Goal: Answer question/provide support: Answer question/provide support

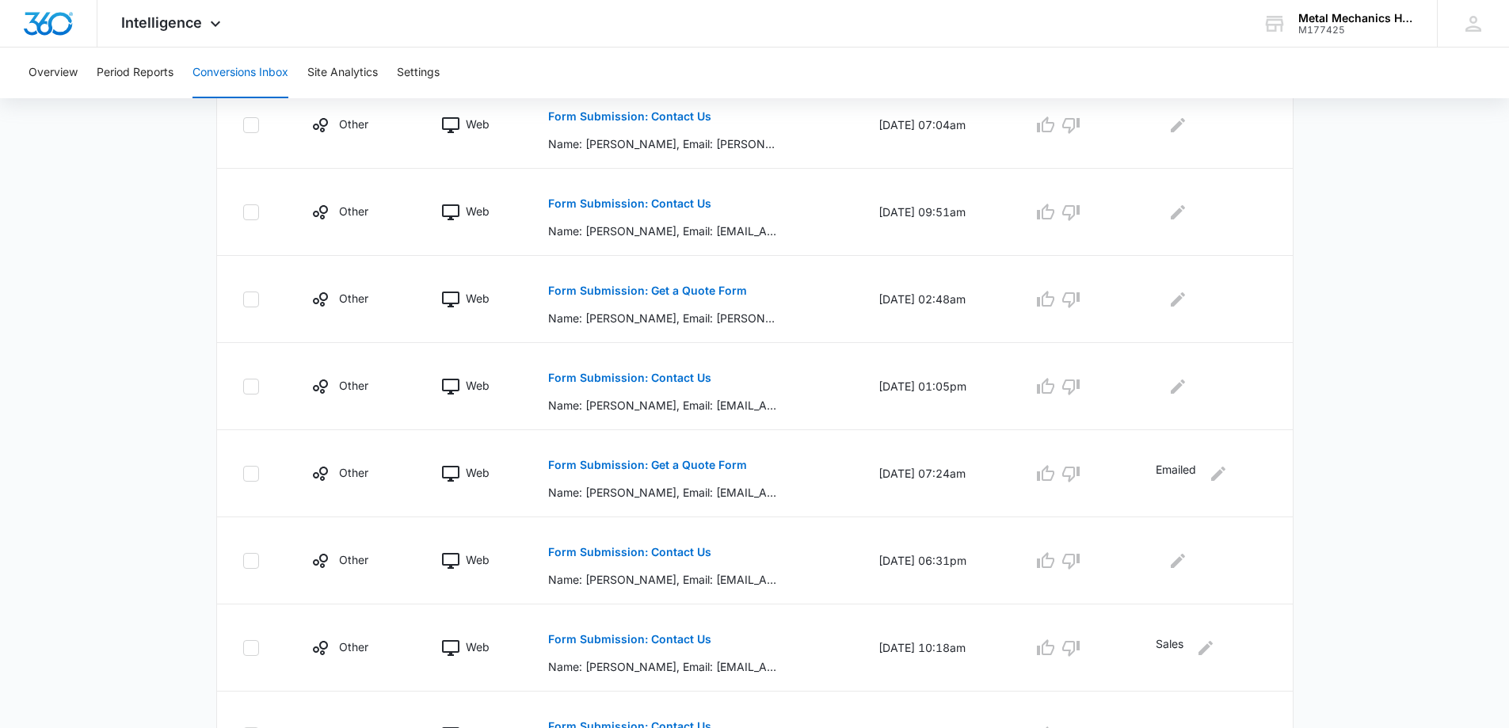
scroll to position [612, 0]
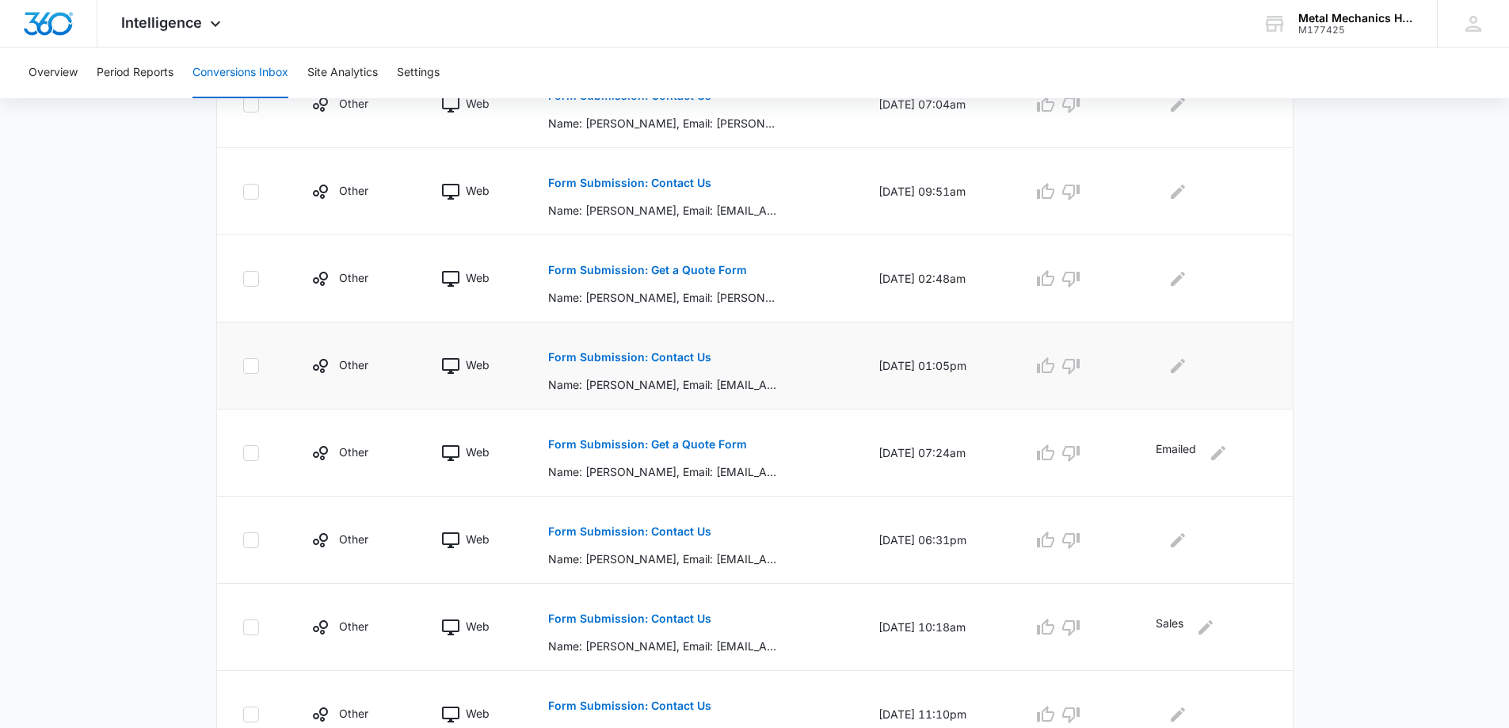
click at [669, 369] on button "Form Submission: Contact Us" at bounding box center [629, 357] width 163 height 38
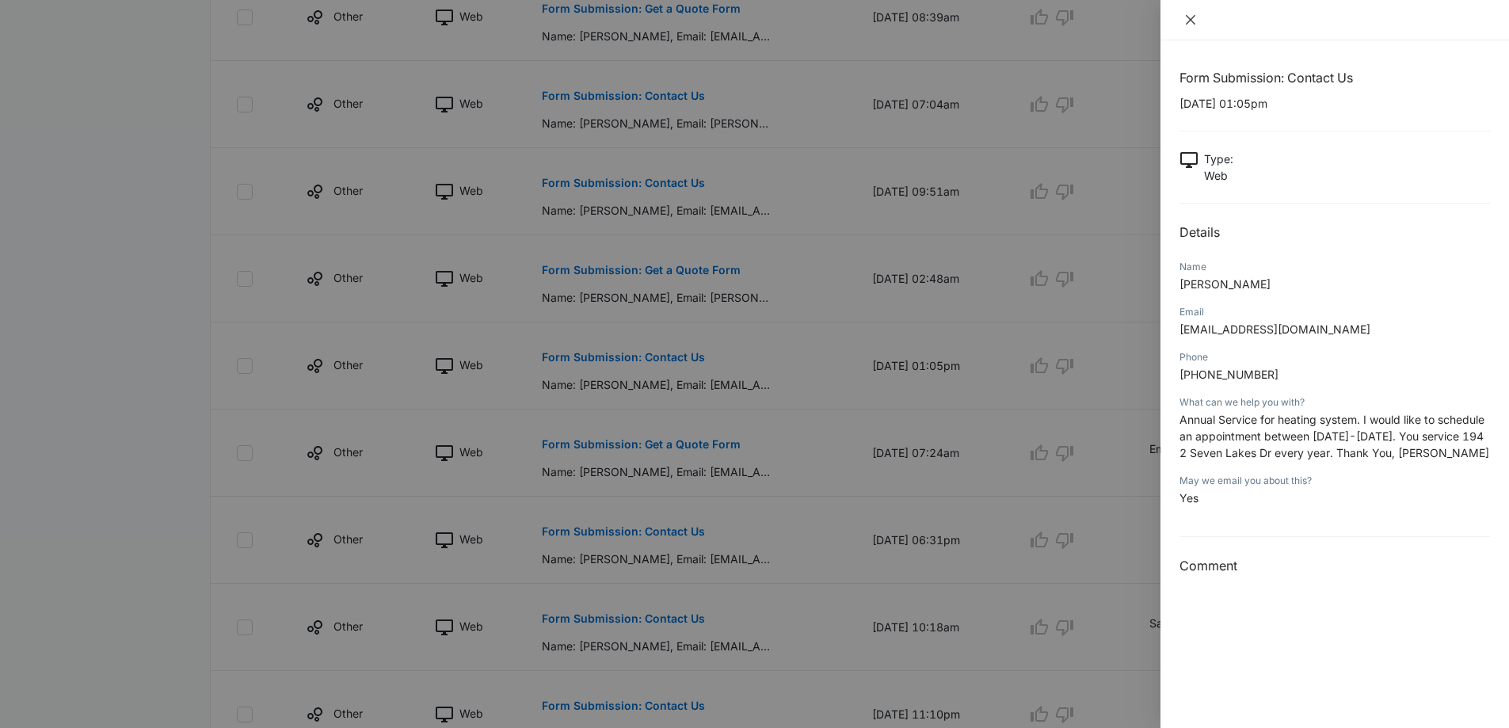
click at [1188, 17] on icon "close" at bounding box center [1191, 20] width 10 height 10
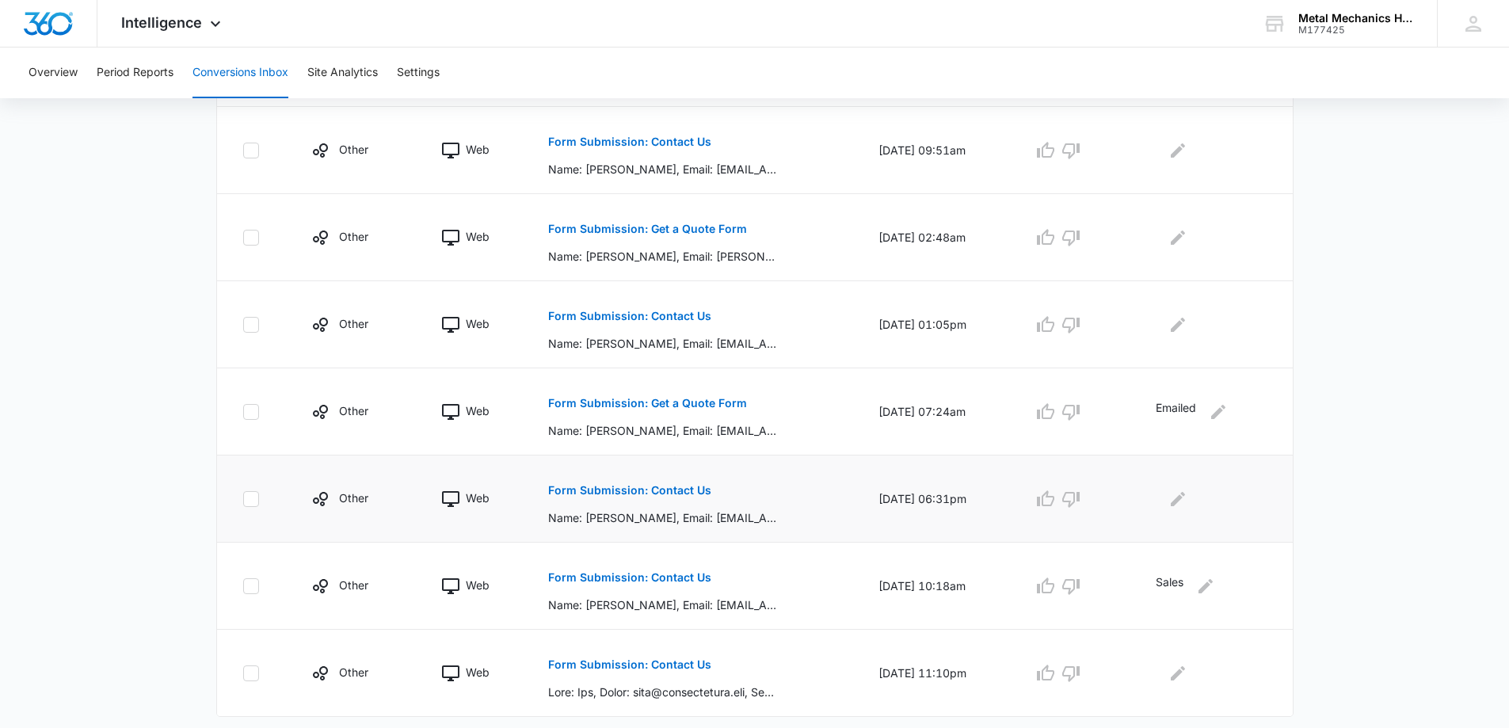
scroll to position [692, 0]
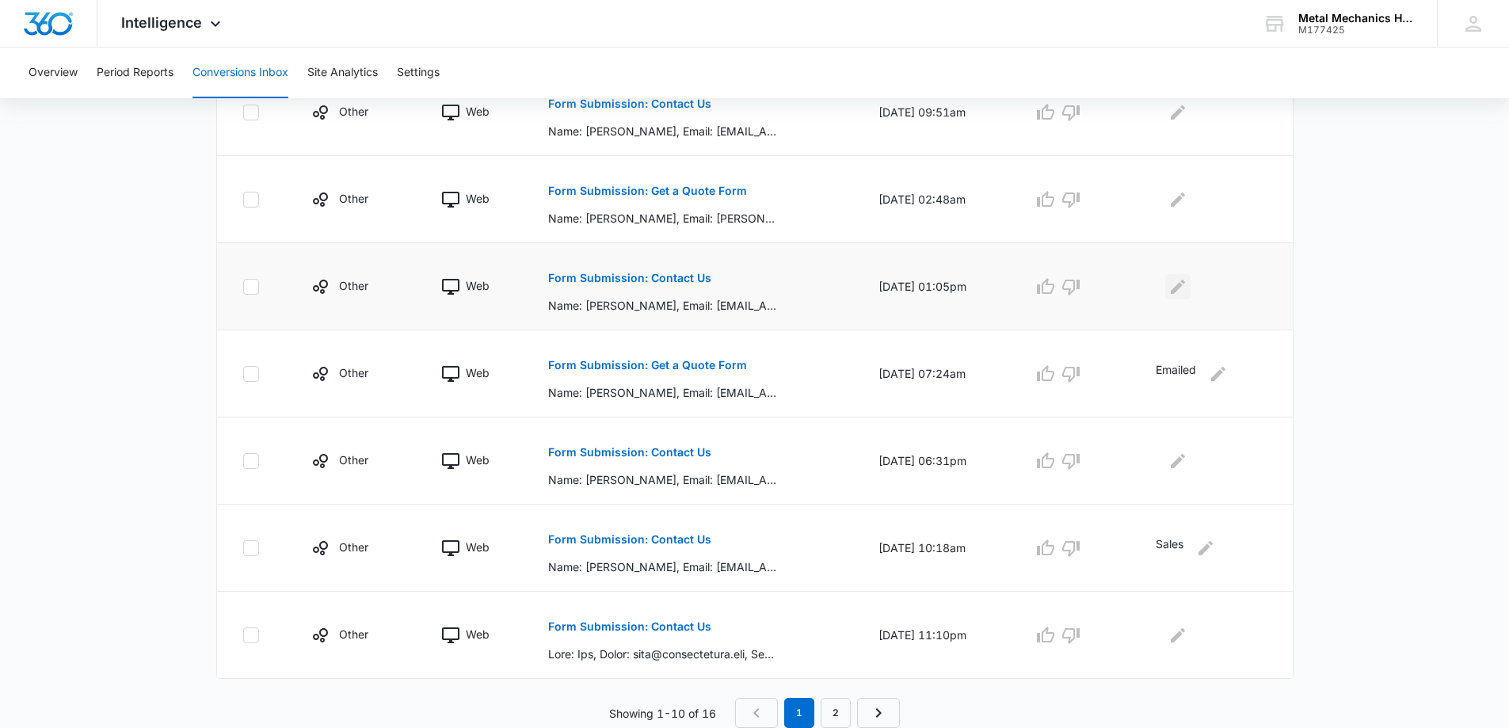
click at [1177, 292] on icon "Edit Comments" at bounding box center [1178, 286] width 14 height 14
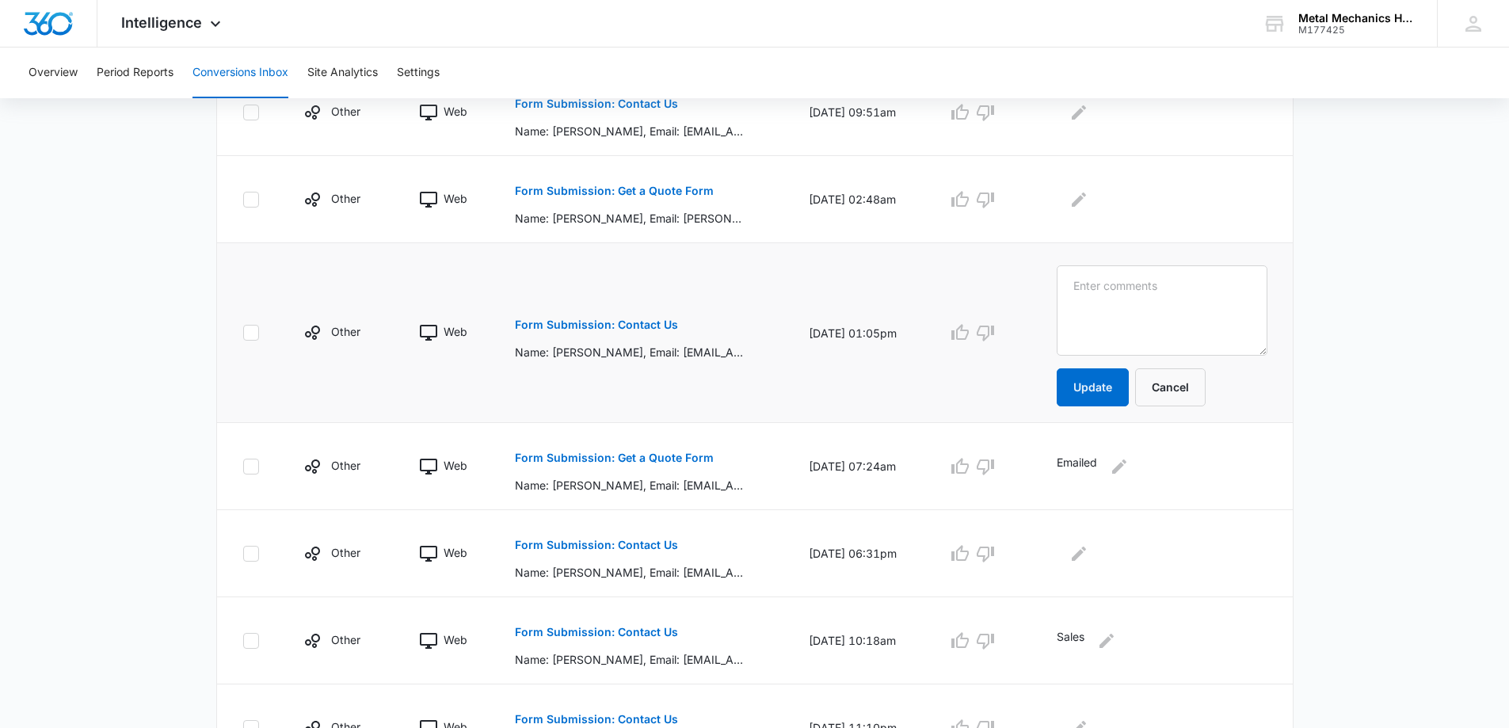
click at [625, 324] on p "Form Submission: Contact Us" at bounding box center [596, 324] width 163 height 11
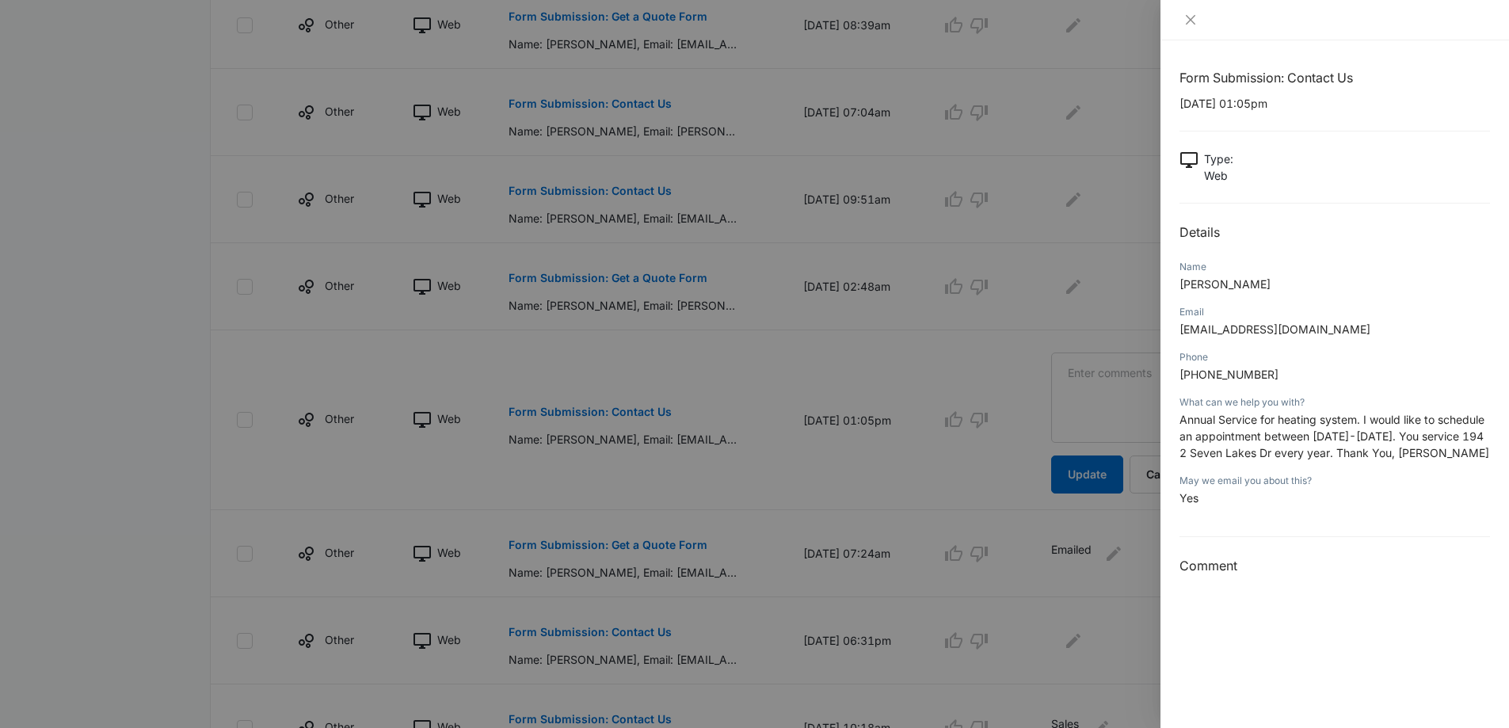
scroll to position [533, 0]
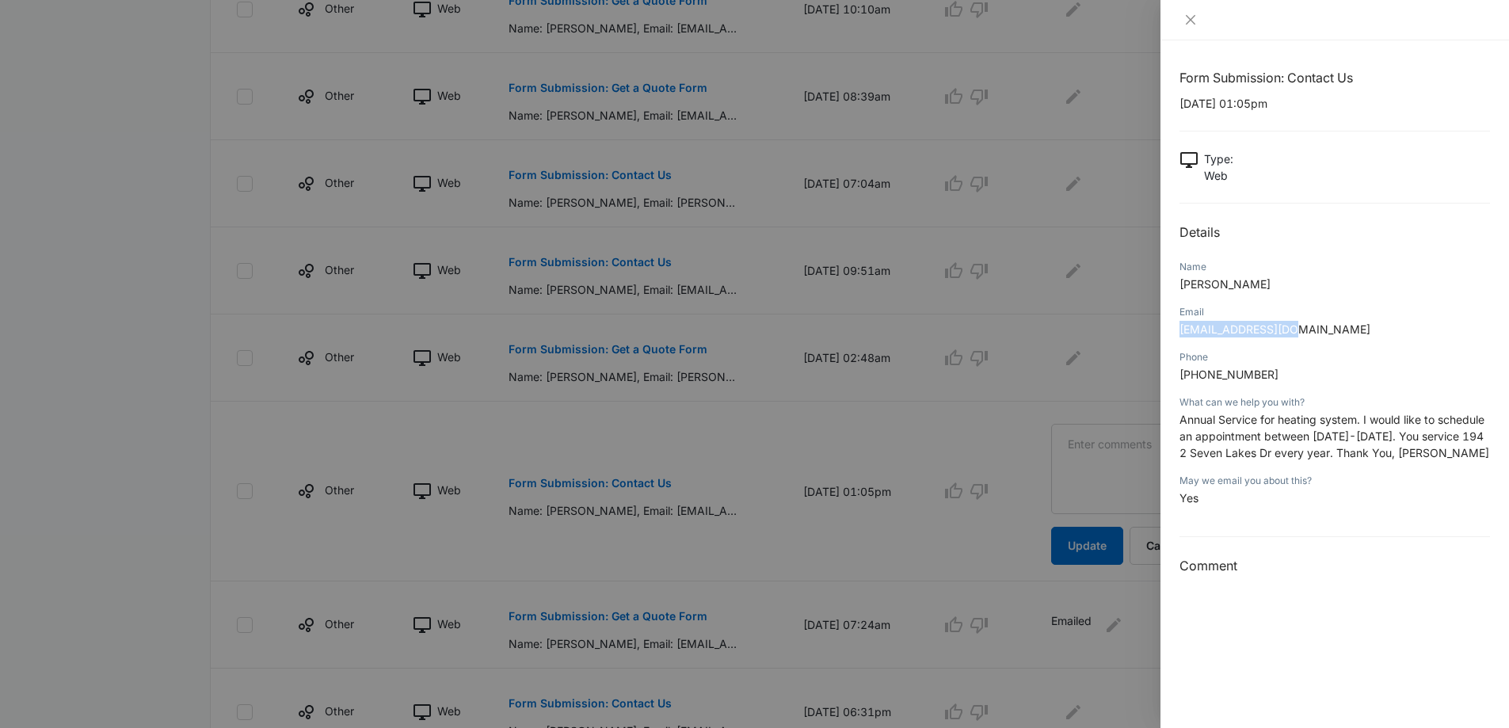
drag, startPoint x: 1301, startPoint y: 332, endPoint x: 1178, endPoint y: 332, distance: 122.8
click at [1178, 332] on div "Form Submission: Contact Us 10/03/2025 at 01:05pm Type : Web Details Name JACOB…" at bounding box center [1335, 384] width 349 height 688
copy span "gar93495@yahoo.com"
click at [1119, 456] on div at bounding box center [754, 364] width 1509 height 728
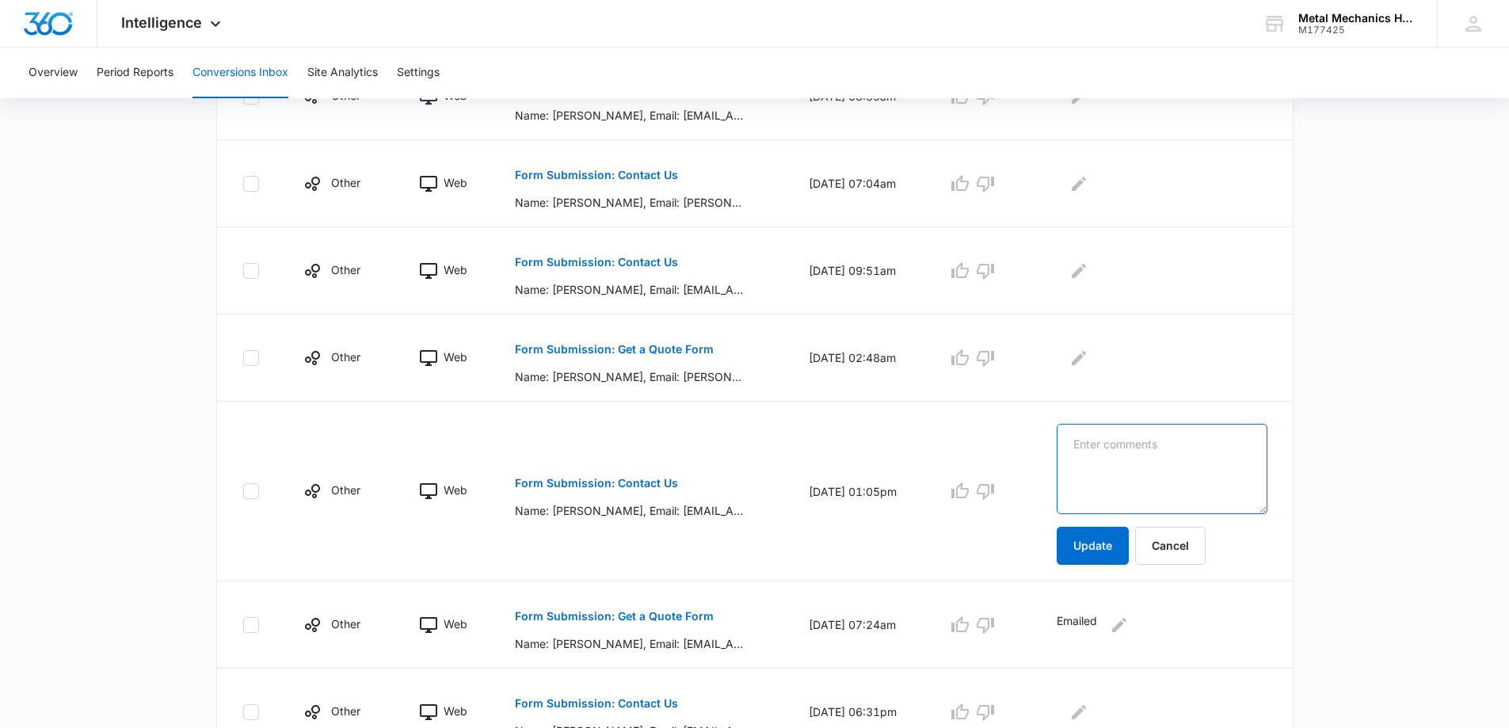
click at [1119, 441] on textarea at bounding box center [1162, 469] width 210 height 90
type textarea "Emailed"
click at [1110, 551] on button "Update" at bounding box center [1093, 546] width 72 height 38
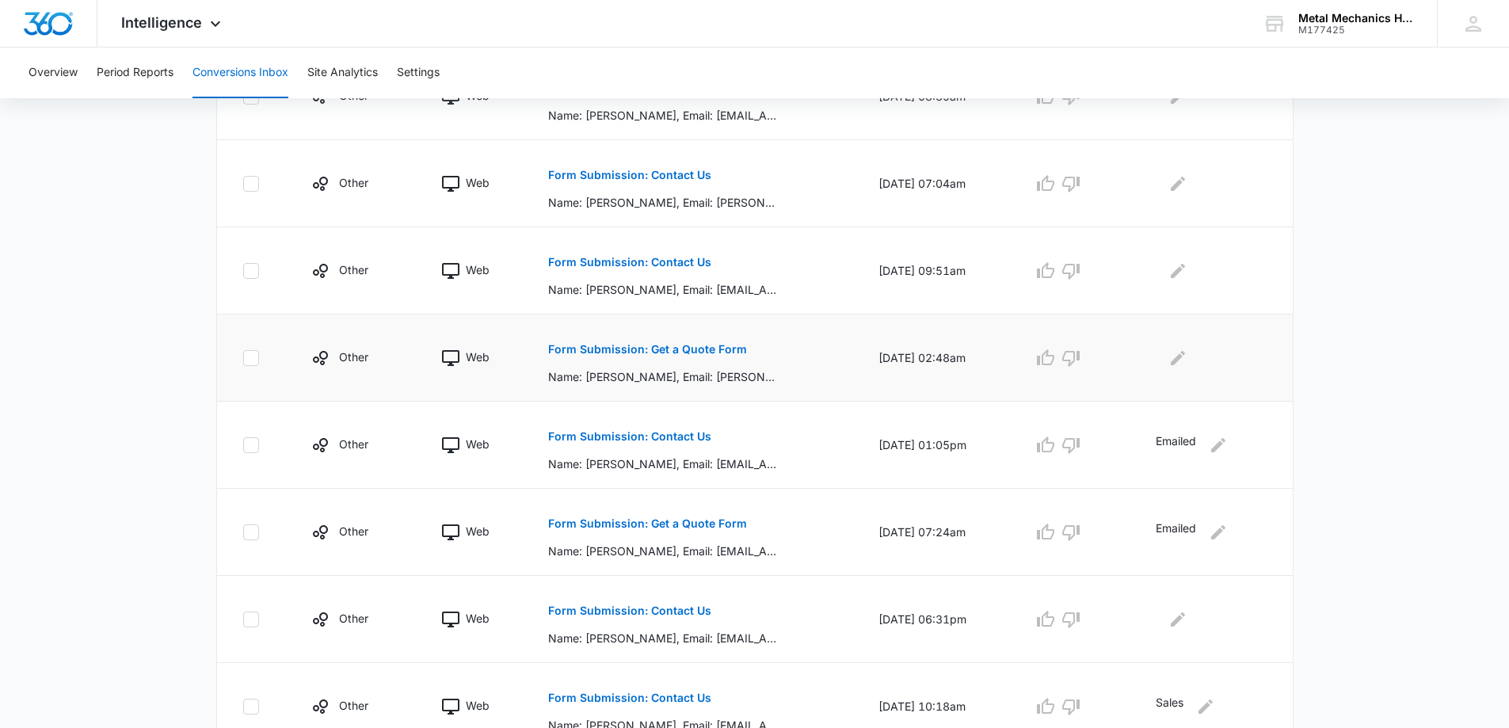
click at [612, 359] on button "Form Submission: Get a Quote Form" at bounding box center [647, 349] width 199 height 38
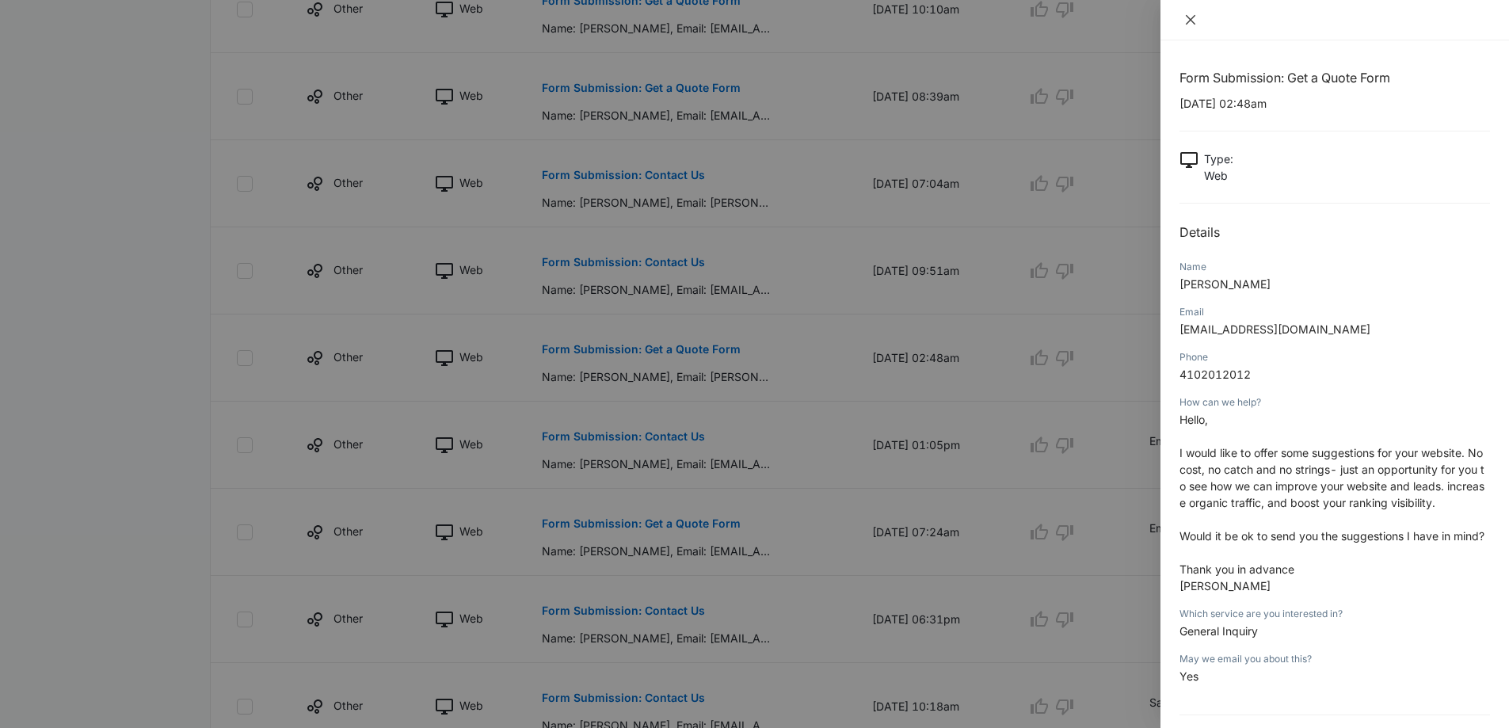
click at [1193, 25] on icon "close" at bounding box center [1190, 19] width 13 height 13
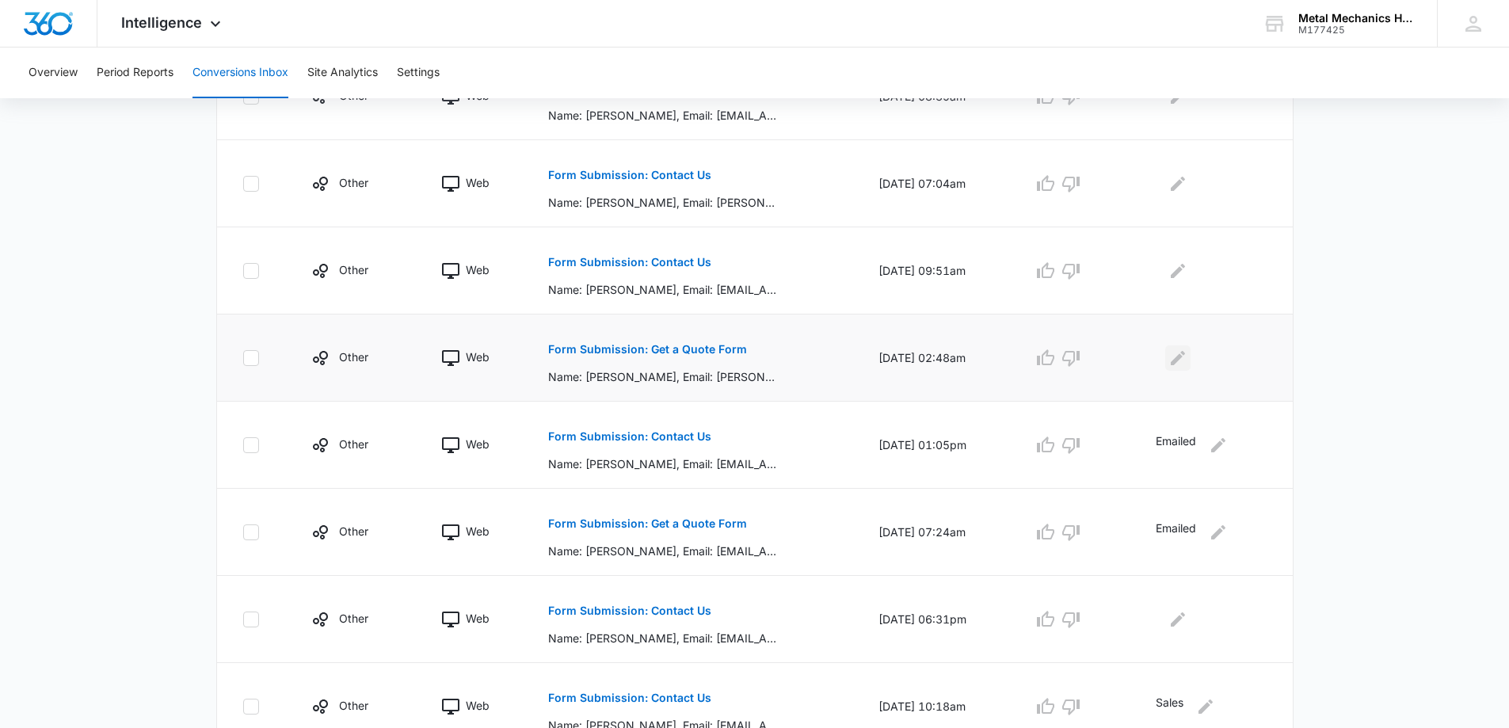
click at [1188, 356] on icon "Edit Comments" at bounding box center [1178, 358] width 19 height 19
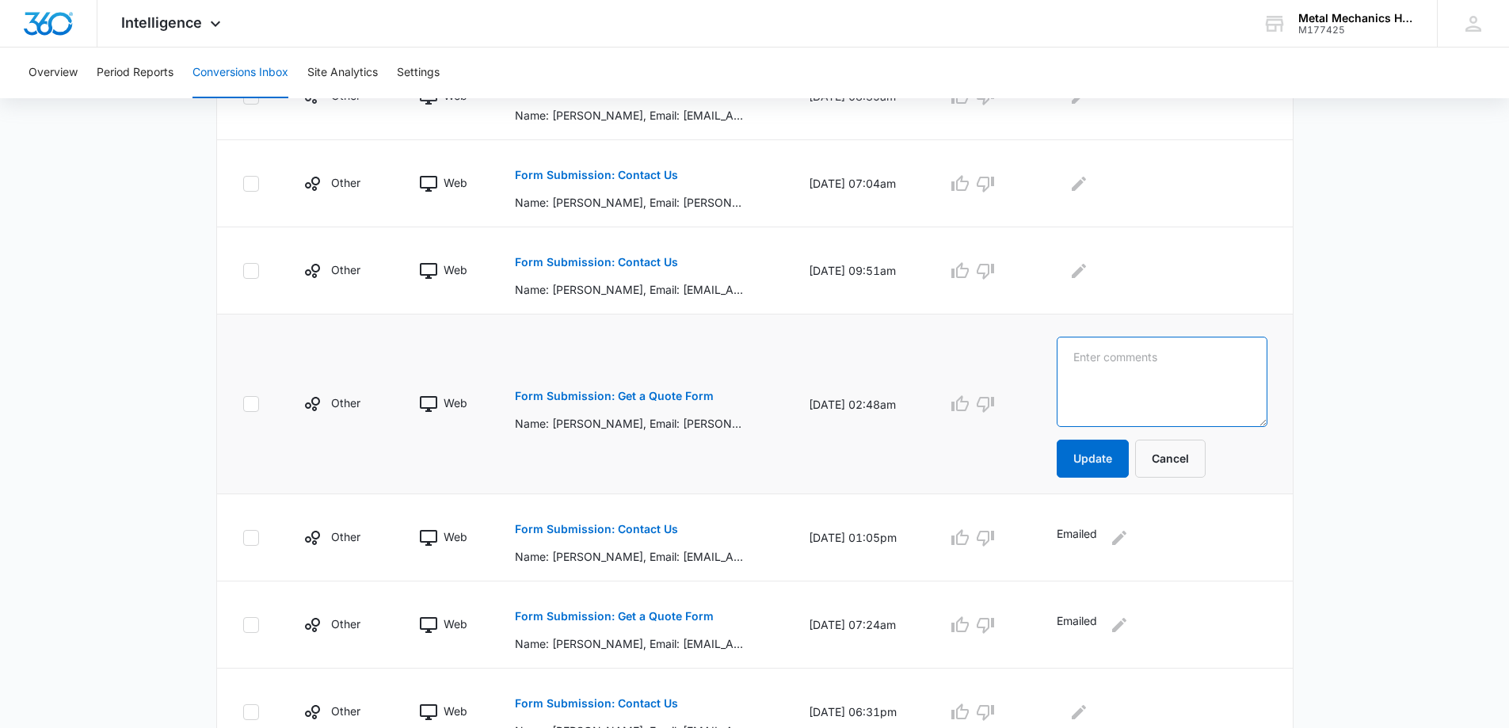
click at [1189, 354] on textarea at bounding box center [1162, 382] width 210 height 90
type textarea "Sales"
click at [1100, 465] on button "Update" at bounding box center [1093, 459] width 72 height 38
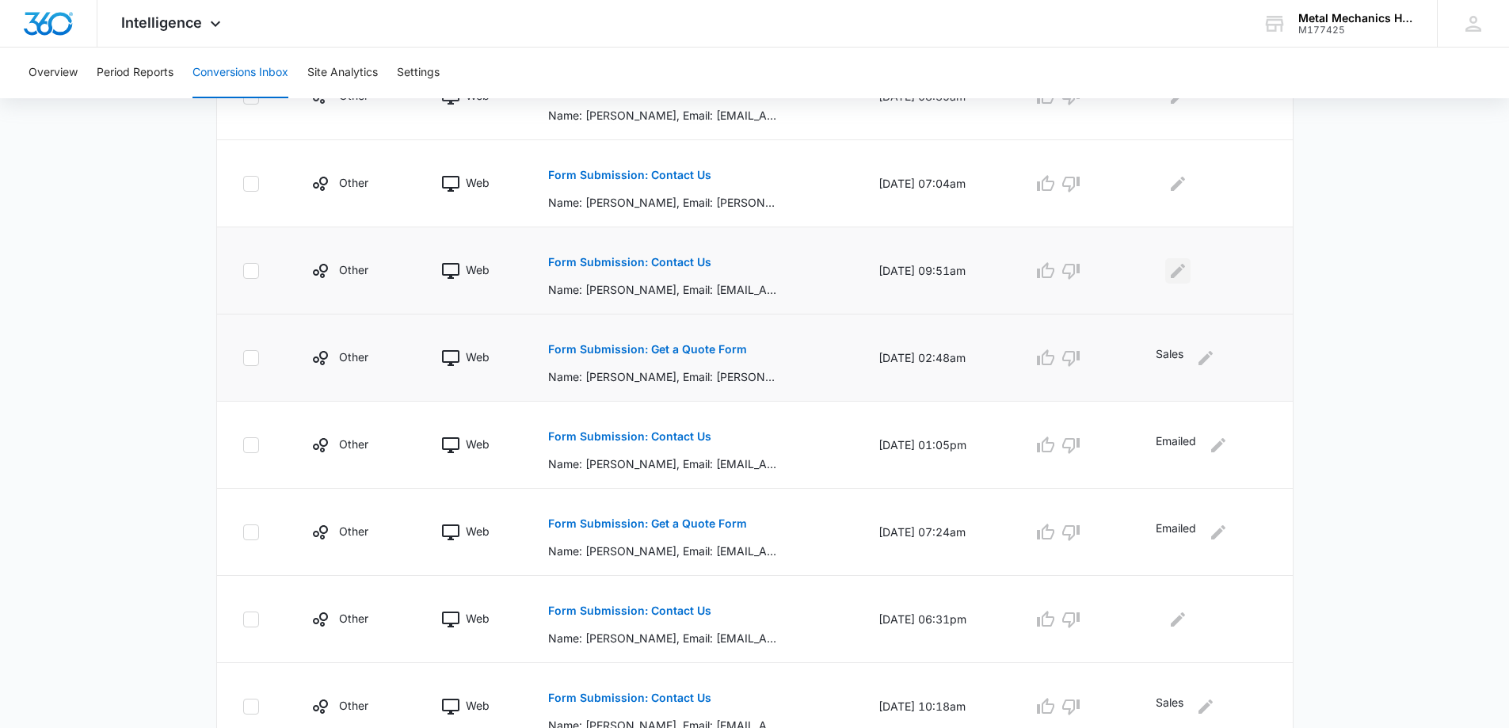
click at [1188, 271] on icon "Edit Comments" at bounding box center [1178, 270] width 19 height 19
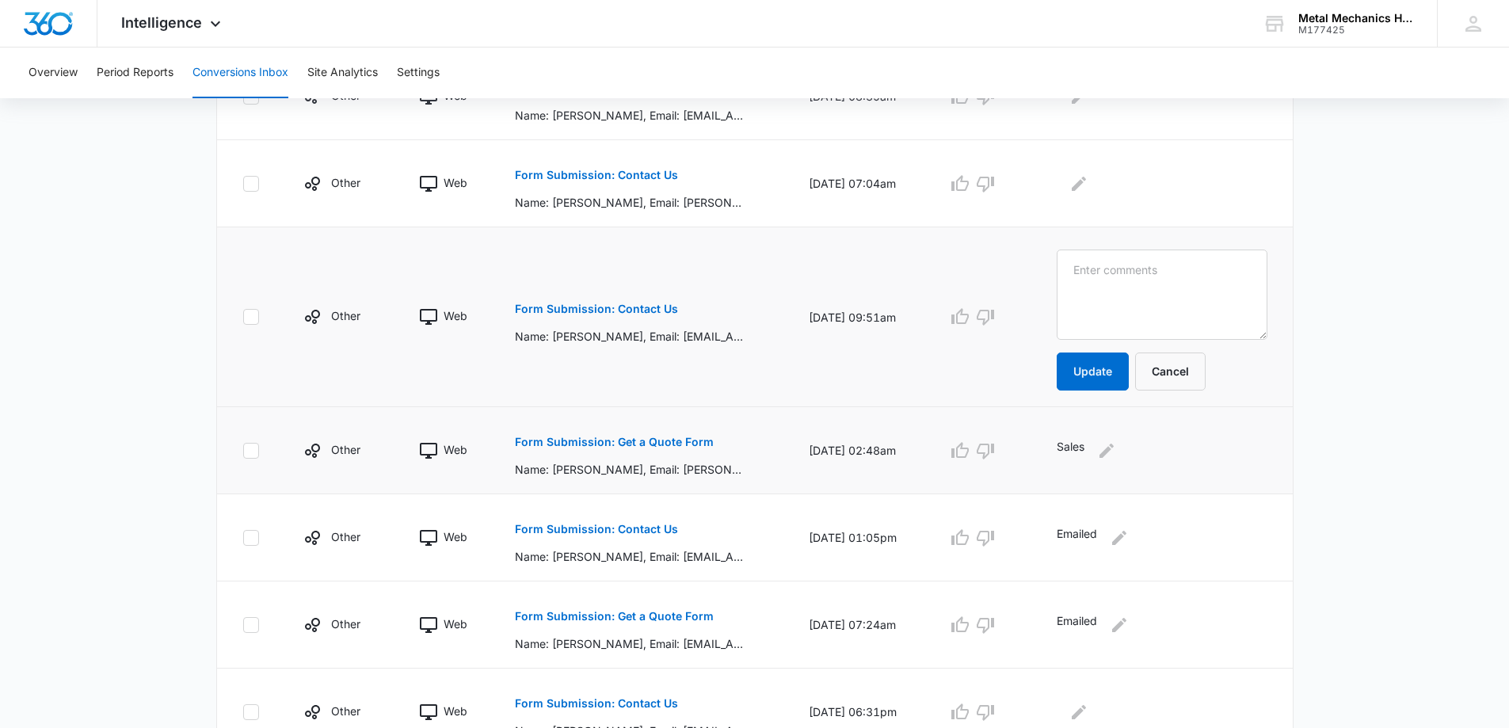
click at [628, 303] on p "Form Submission: Contact Us" at bounding box center [596, 308] width 163 height 11
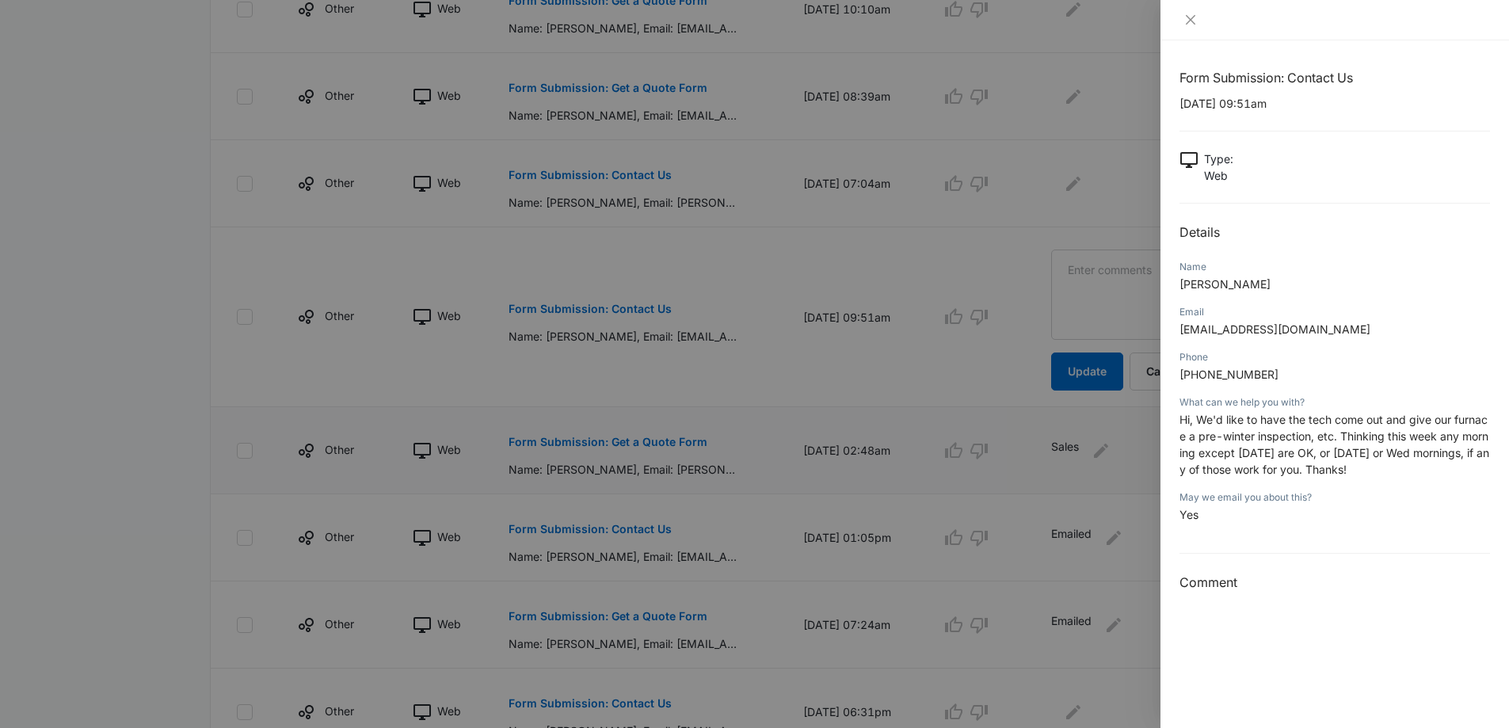
scroll to position [612, 0]
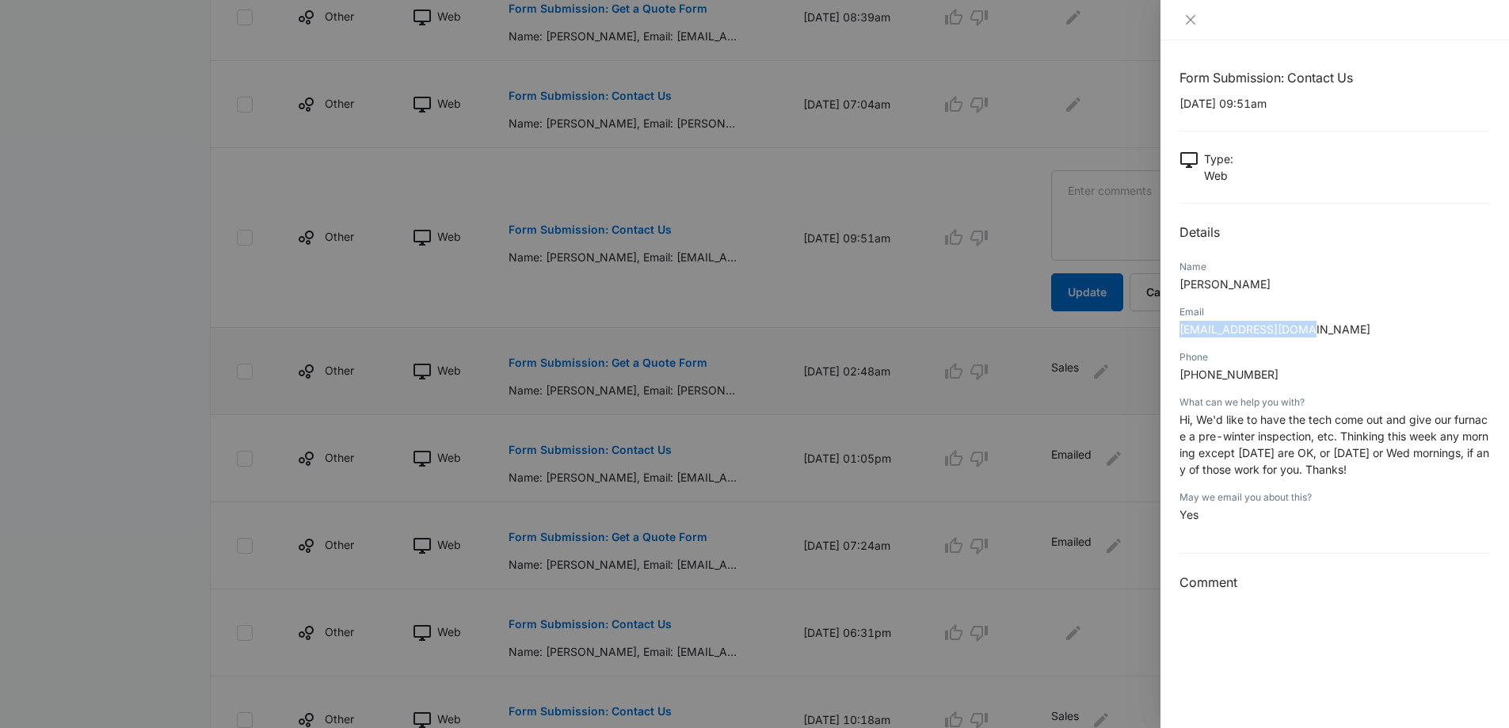
drag, startPoint x: 1306, startPoint y: 330, endPoint x: 1174, endPoint y: 334, distance: 131.6
click at [1174, 334] on div "Form Submission: Contact Us 10/05/2025 at 09:51am Type : Web Details Name Nelso…" at bounding box center [1335, 384] width 349 height 688
copy span "nchenkin@comcast.net"
click at [1186, 12] on div at bounding box center [1335, 20] width 349 height 40
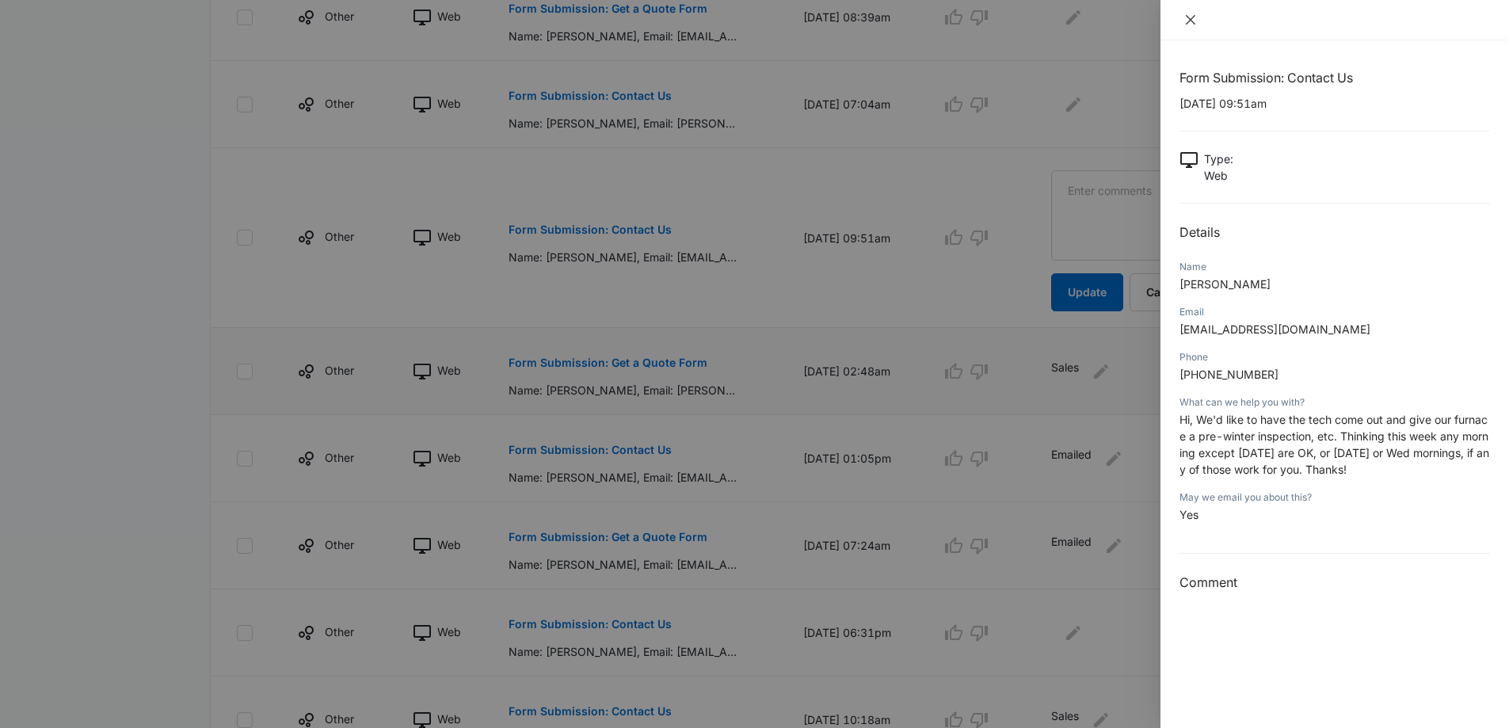
click at [1186, 22] on icon "close" at bounding box center [1190, 19] width 13 height 13
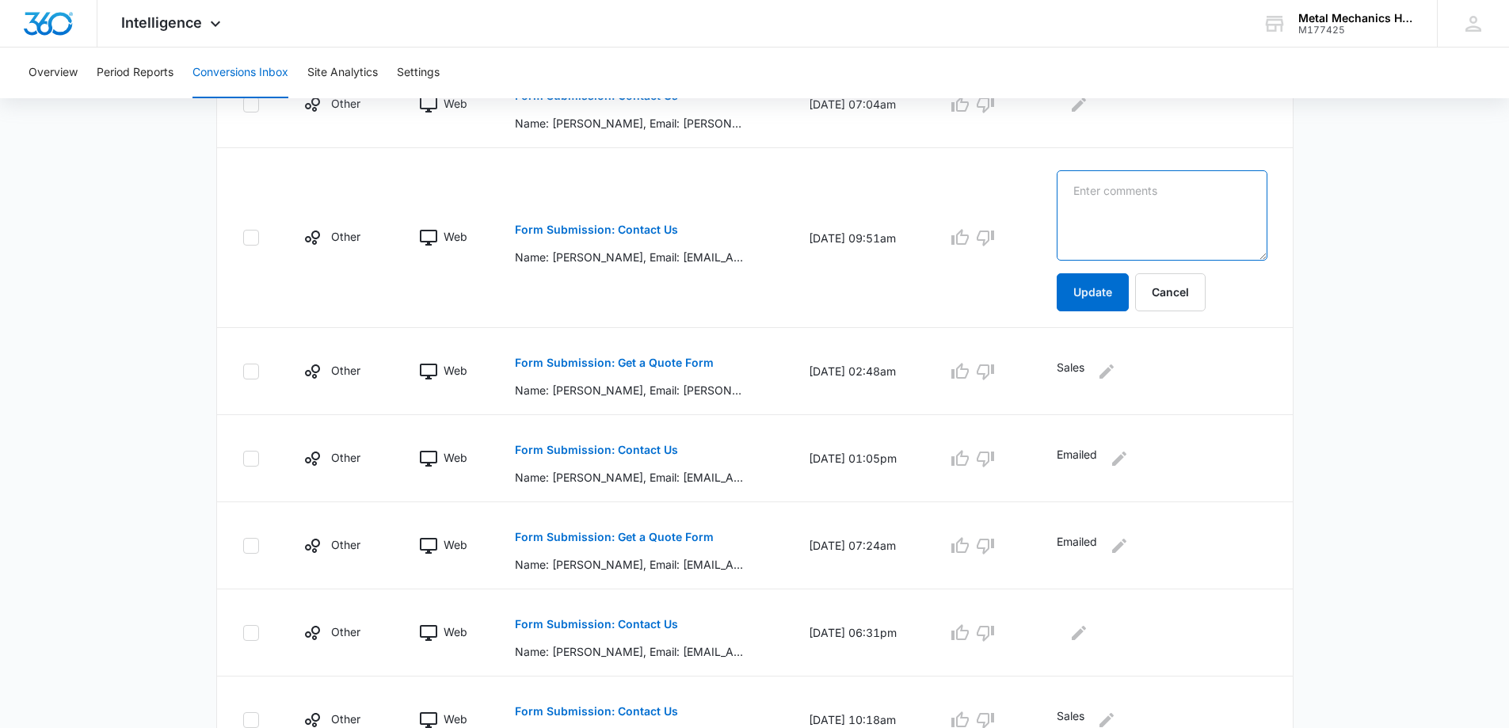
click at [1120, 200] on textarea at bounding box center [1162, 215] width 210 height 90
type textarea "Emailed"
click at [1116, 283] on button "Update" at bounding box center [1093, 292] width 72 height 38
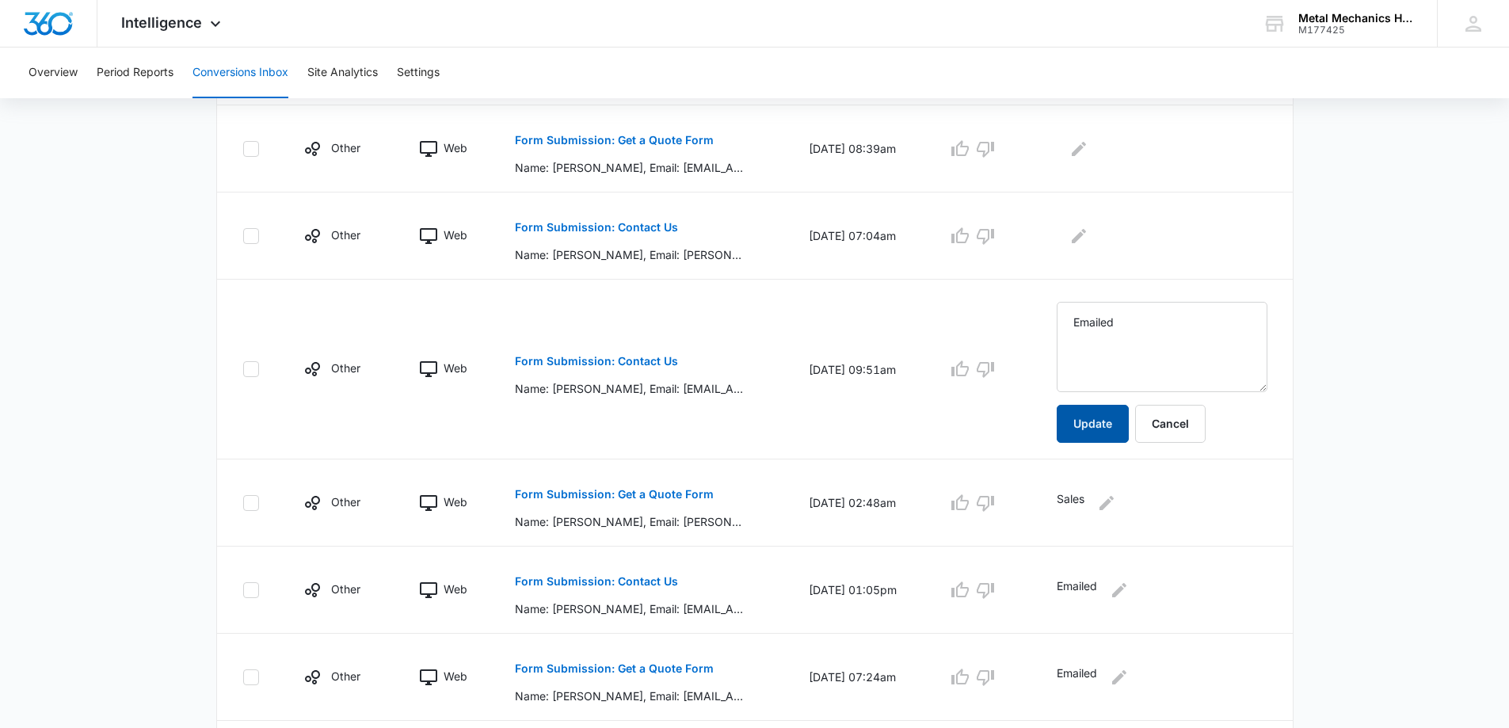
scroll to position [454, 0]
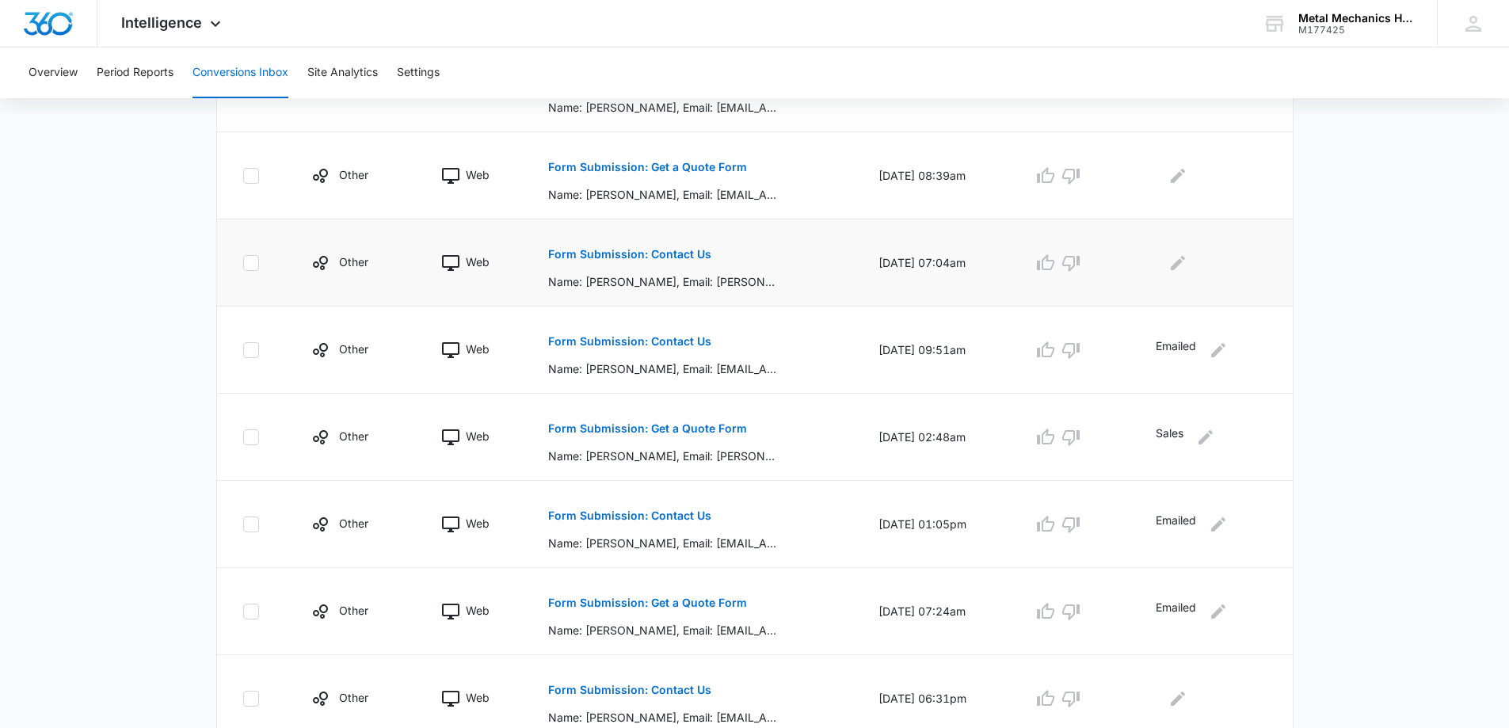
click at [602, 257] on p "Form Submission: Contact Us" at bounding box center [629, 254] width 163 height 11
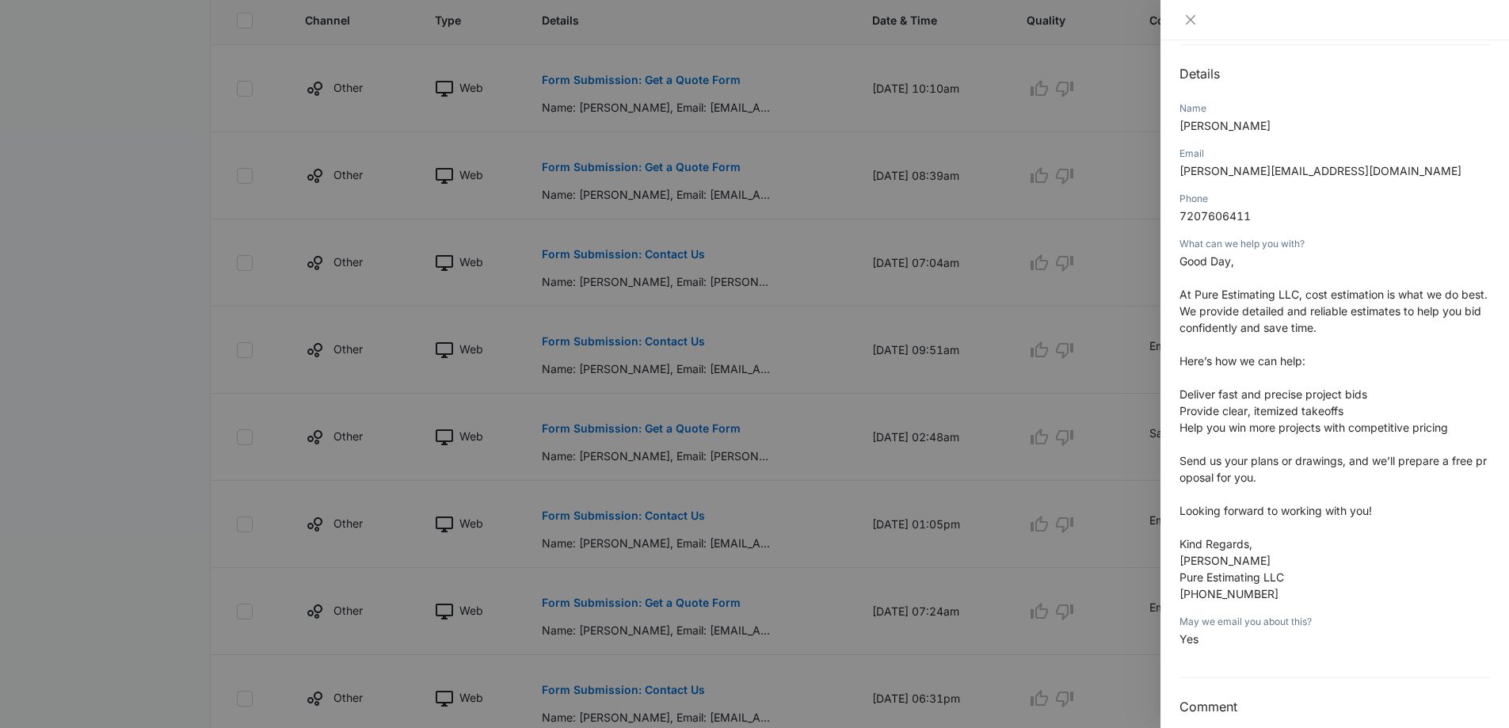
scroll to position [0, 0]
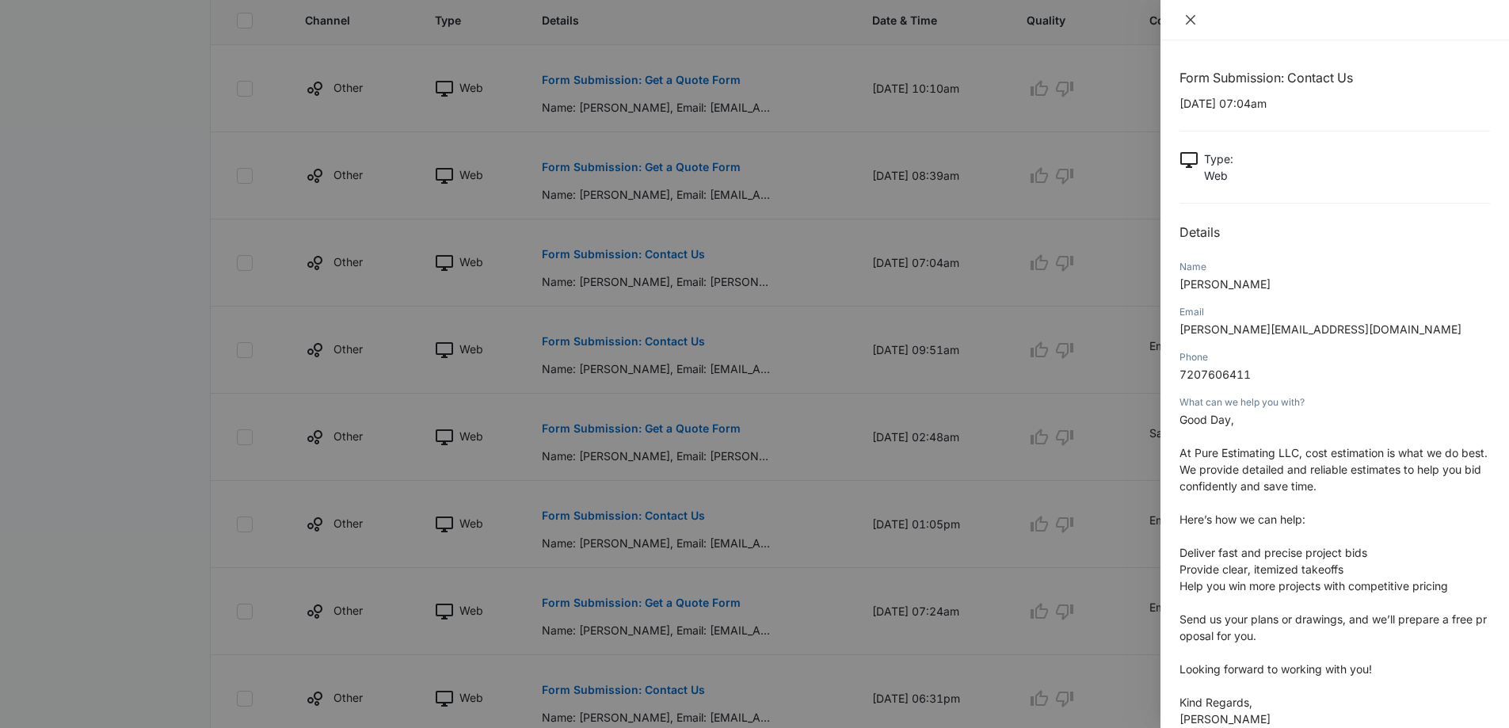
click at [1190, 19] on icon "close" at bounding box center [1191, 20] width 10 height 10
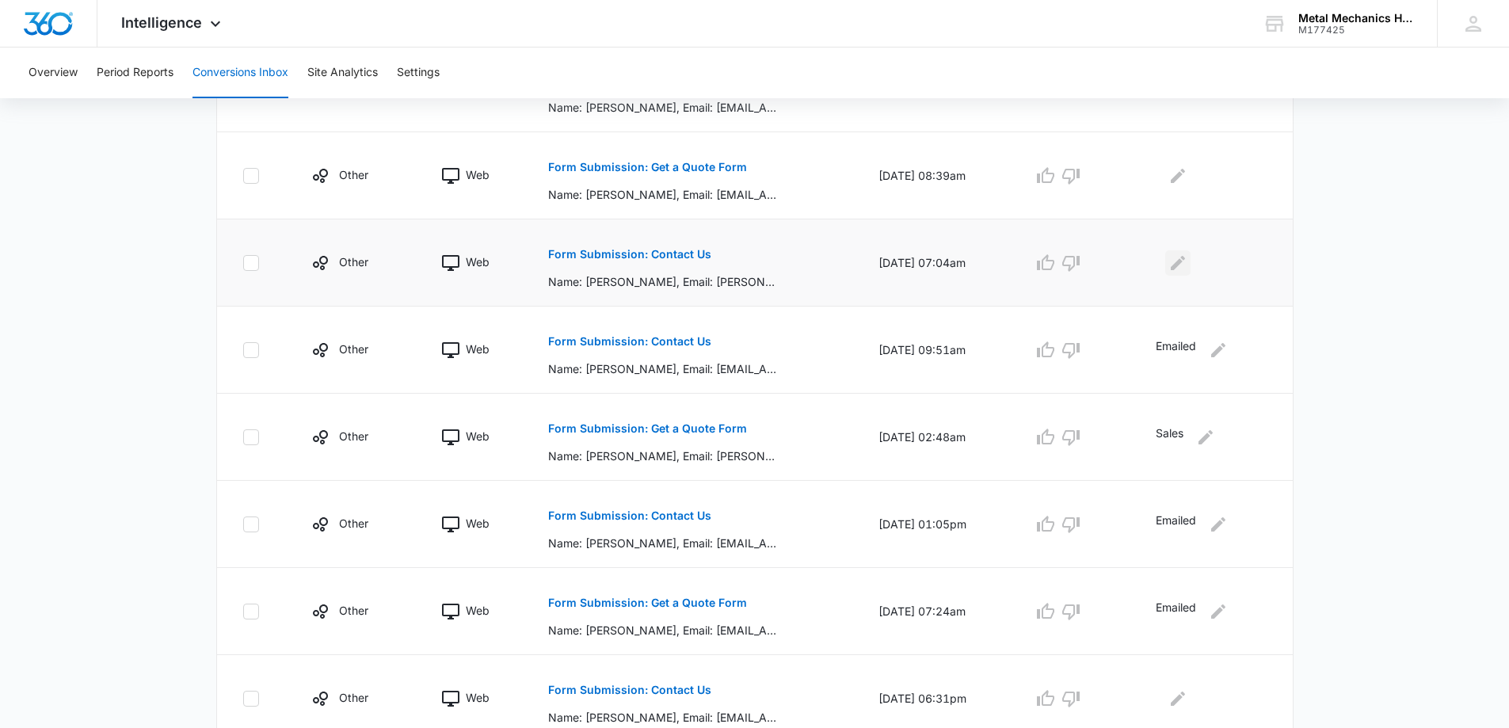
click at [1187, 267] on icon "Edit Comments" at bounding box center [1178, 263] width 19 height 19
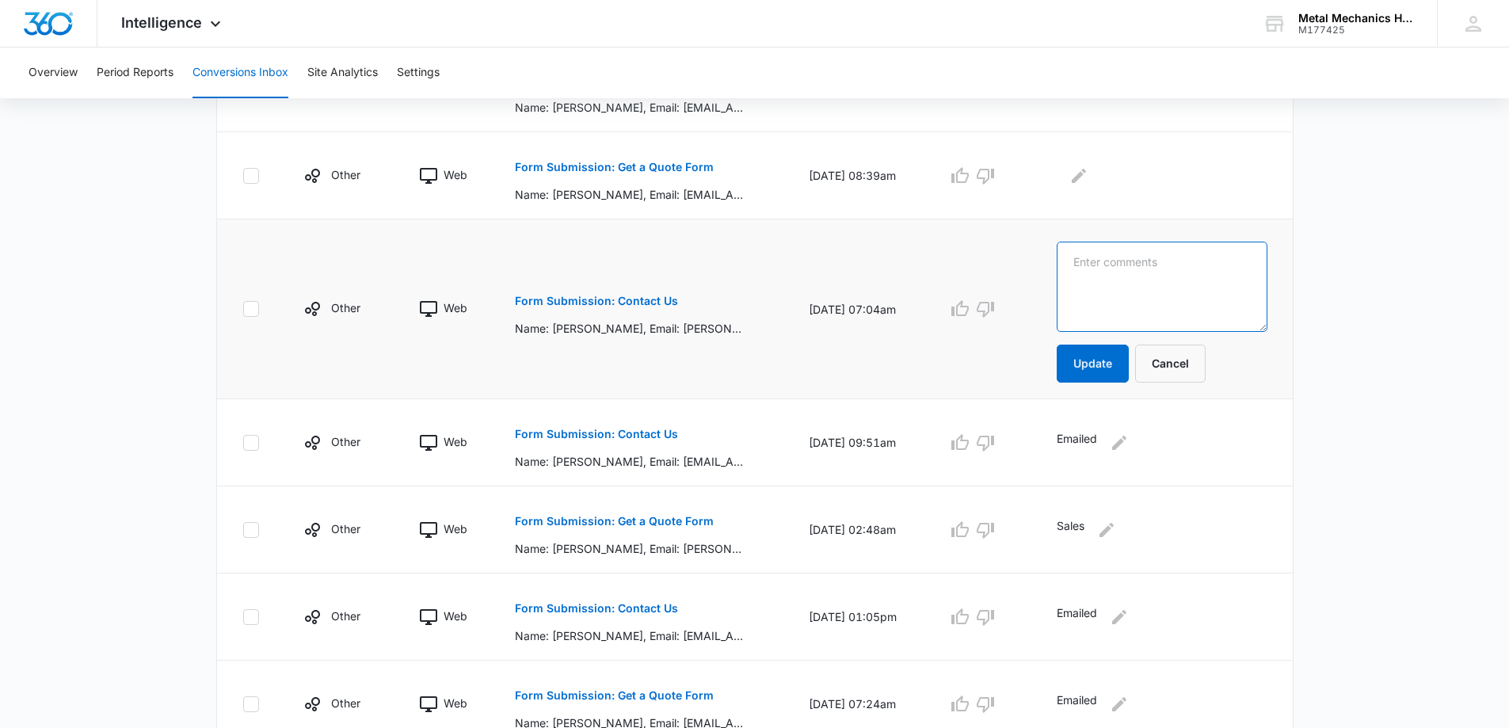
click at [1181, 265] on textarea at bounding box center [1162, 287] width 210 height 90
type textarea "Sales"
click at [1107, 374] on button "Update" at bounding box center [1093, 364] width 72 height 38
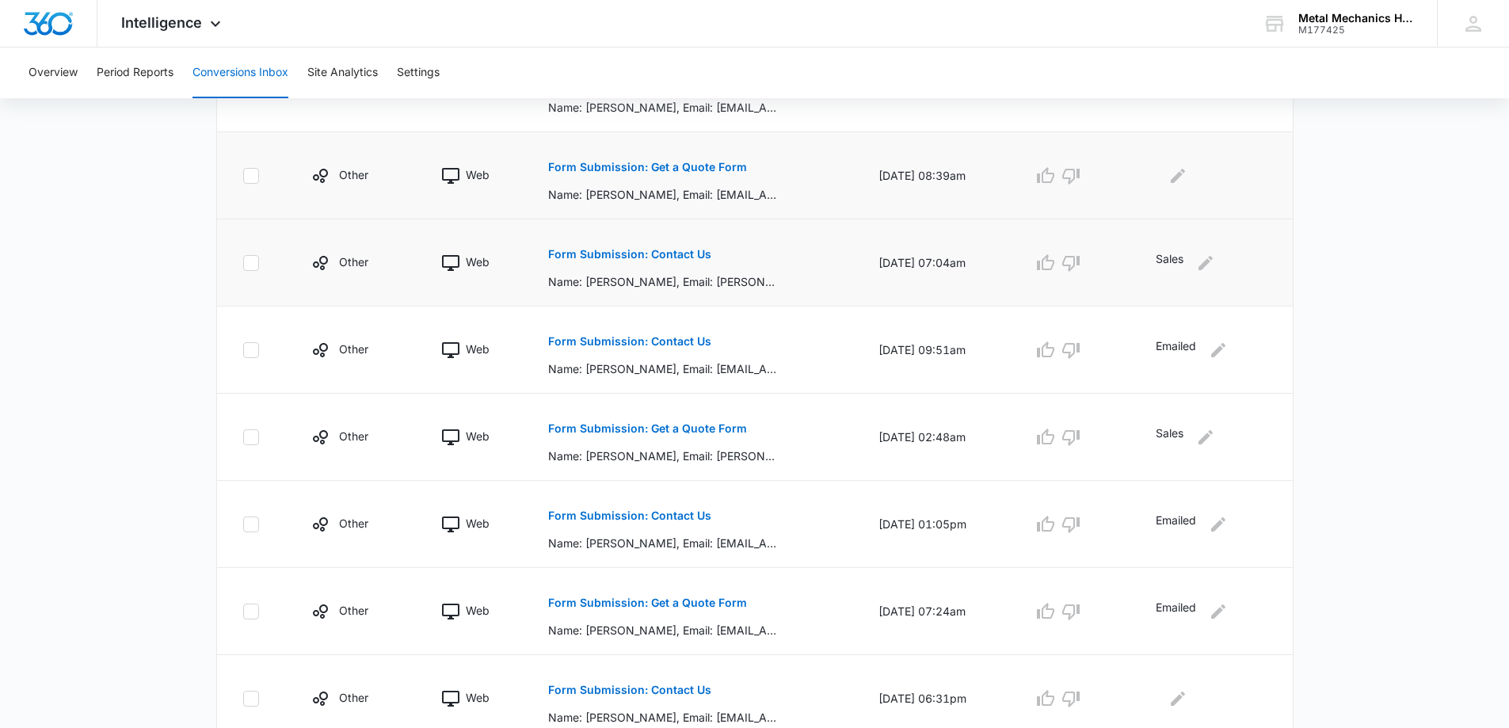
click at [639, 167] on p "Form Submission: Get a Quote Form" at bounding box center [647, 167] width 199 height 11
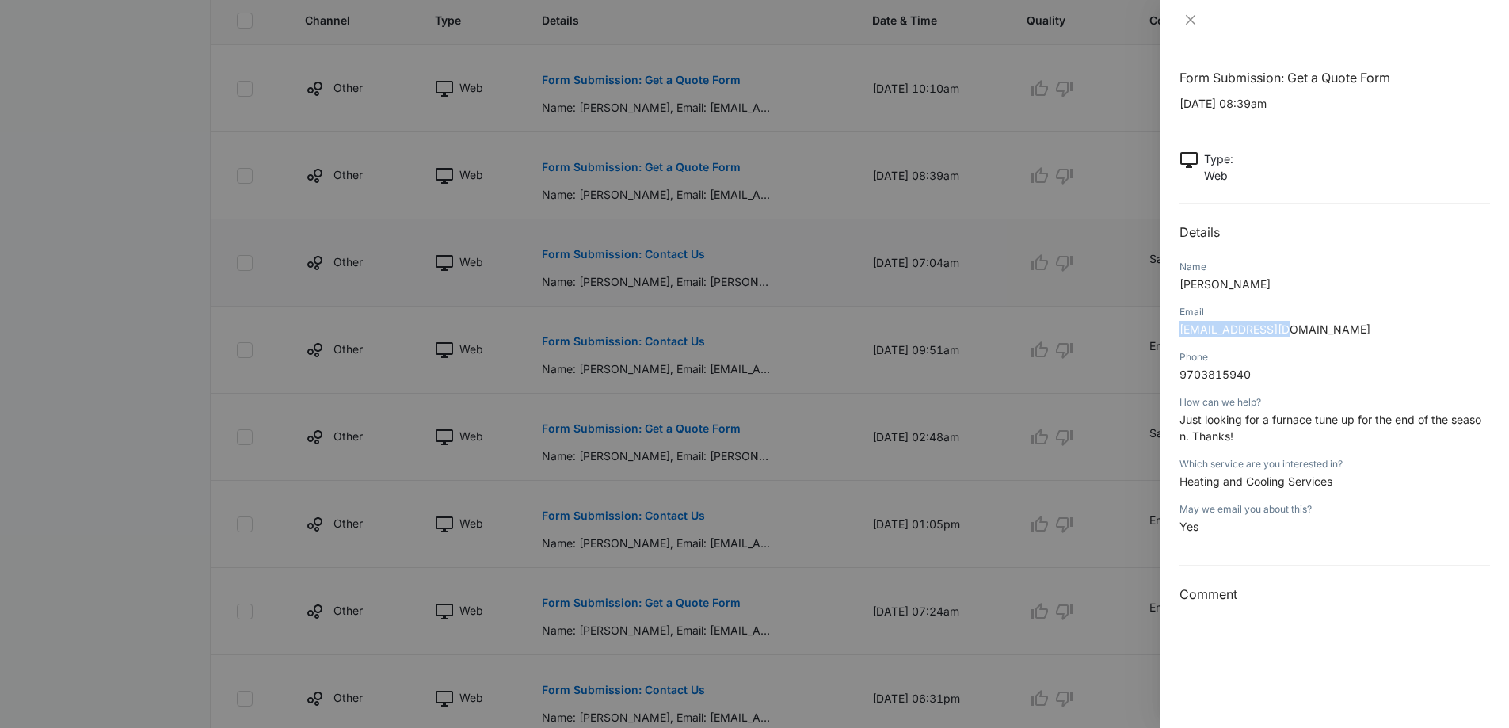
drag, startPoint x: 1178, startPoint y: 329, endPoint x: 1294, endPoint y: 328, distance: 116.5
click at [1294, 328] on div "Form Submission: Get a Quote Form 10/06/2025 at 08:39am Type : Web Details Name…" at bounding box center [1335, 384] width 349 height 688
copy span "ludoc63@gmail.com"
click at [1186, 21] on icon "close" at bounding box center [1190, 19] width 13 height 13
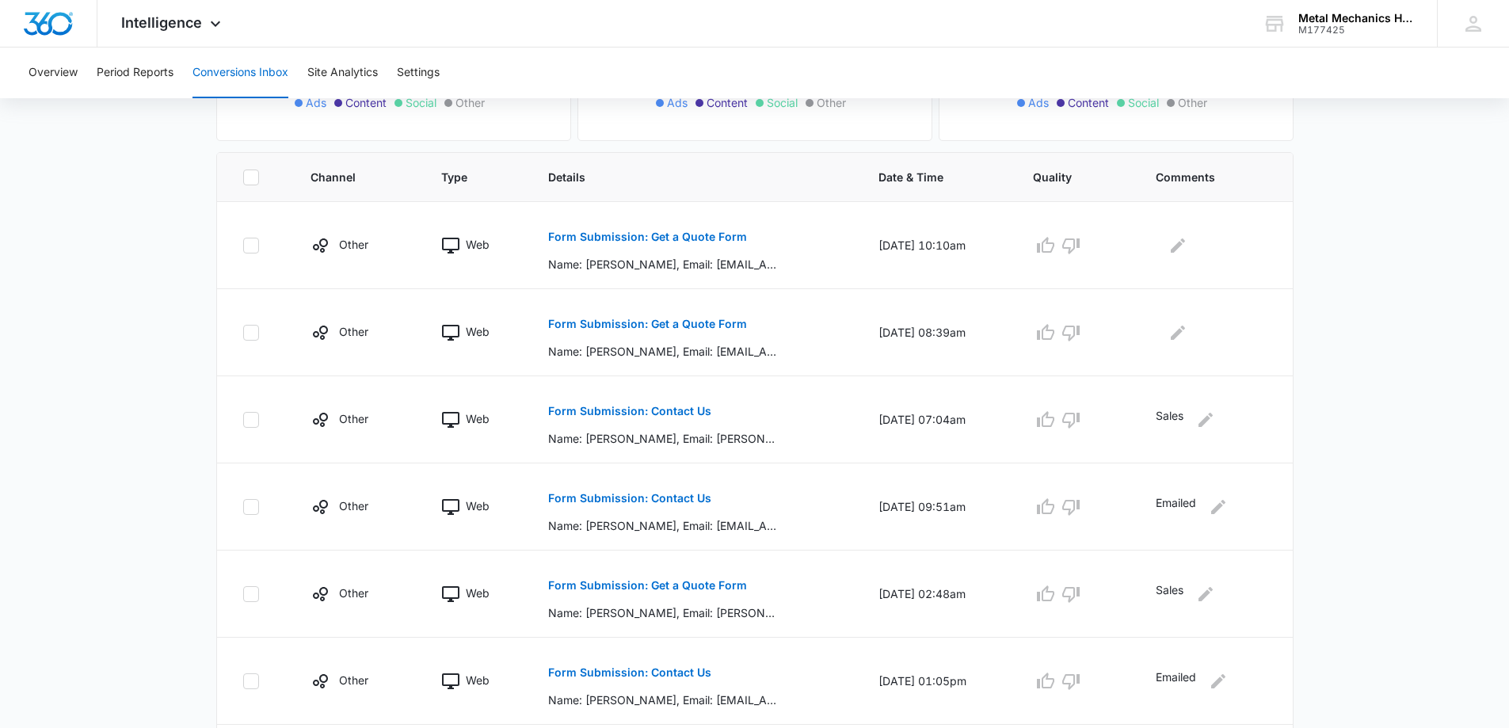
scroll to position [295, 0]
click at [1176, 337] on icon "Edit Comments" at bounding box center [1178, 334] width 19 height 19
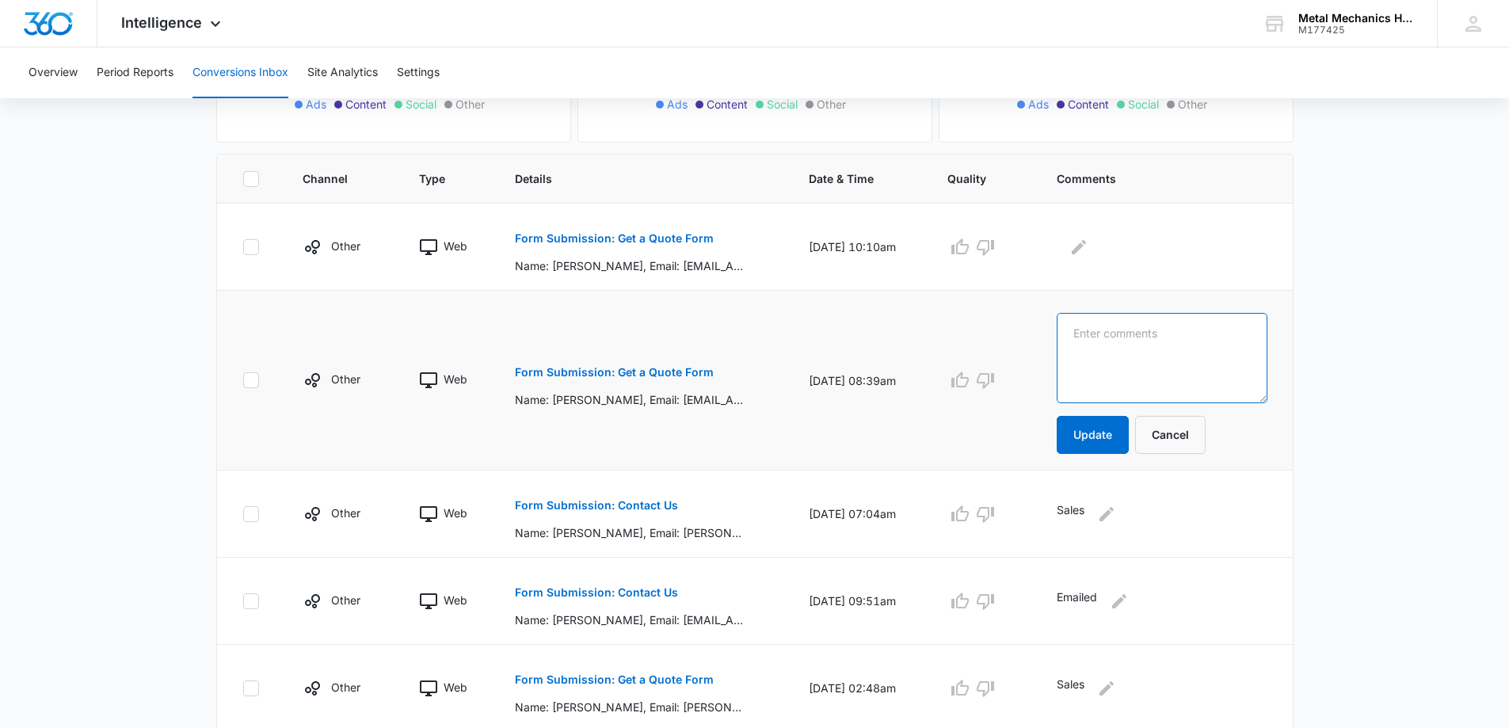
click at [1128, 326] on textarea at bounding box center [1162, 358] width 210 height 90
drag, startPoint x: 1111, startPoint y: 430, endPoint x: 1121, endPoint y: 327, distance: 103.4
click at [1121, 327] on form "Eamiled Update Cancel" at bounding box center [1162, 383] width 210 height 141
click at [1109, 334] on textarea "Eamiled" at bounding box center [1162, 358] width 210 height 90
type textarea "Emailed"
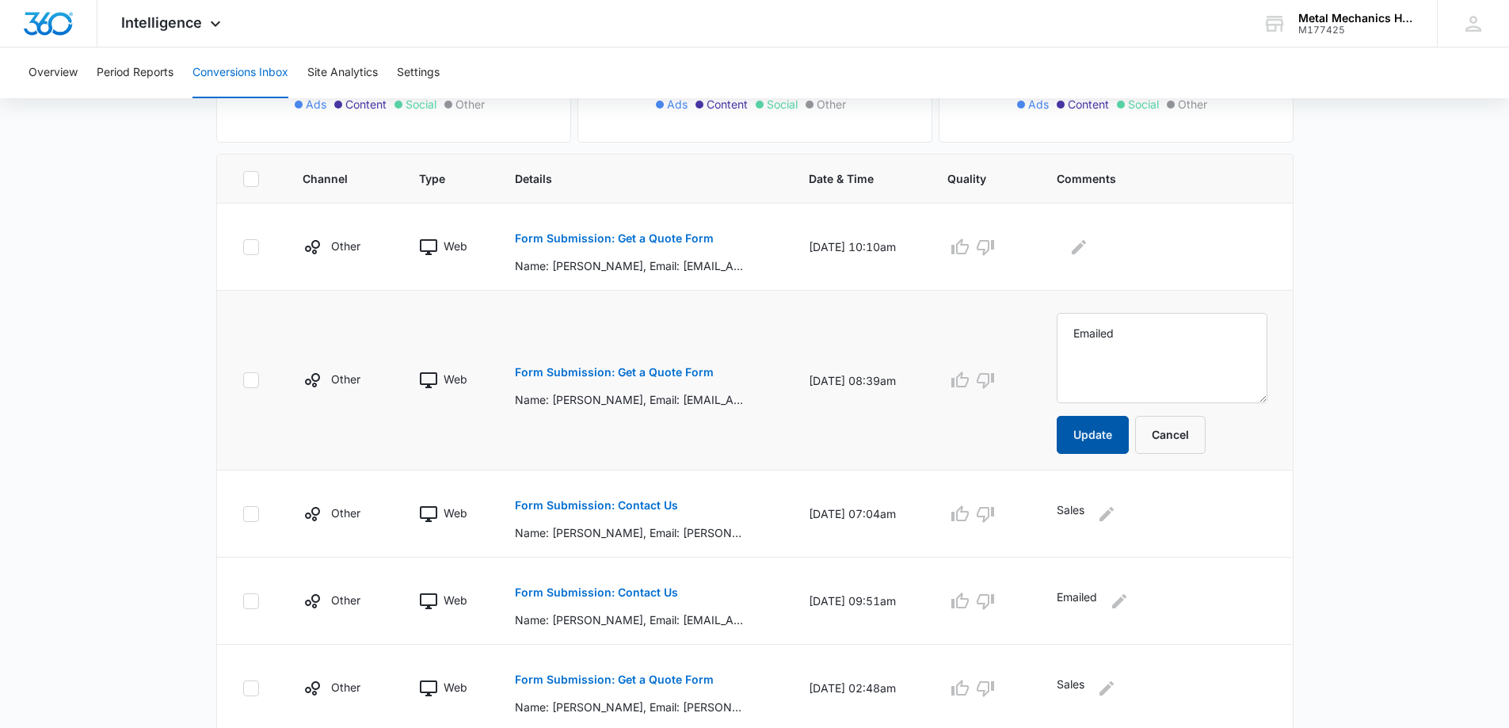
click at [1100, 429] on button "Update" at bounding box center [1093, 435] width 72 height 38
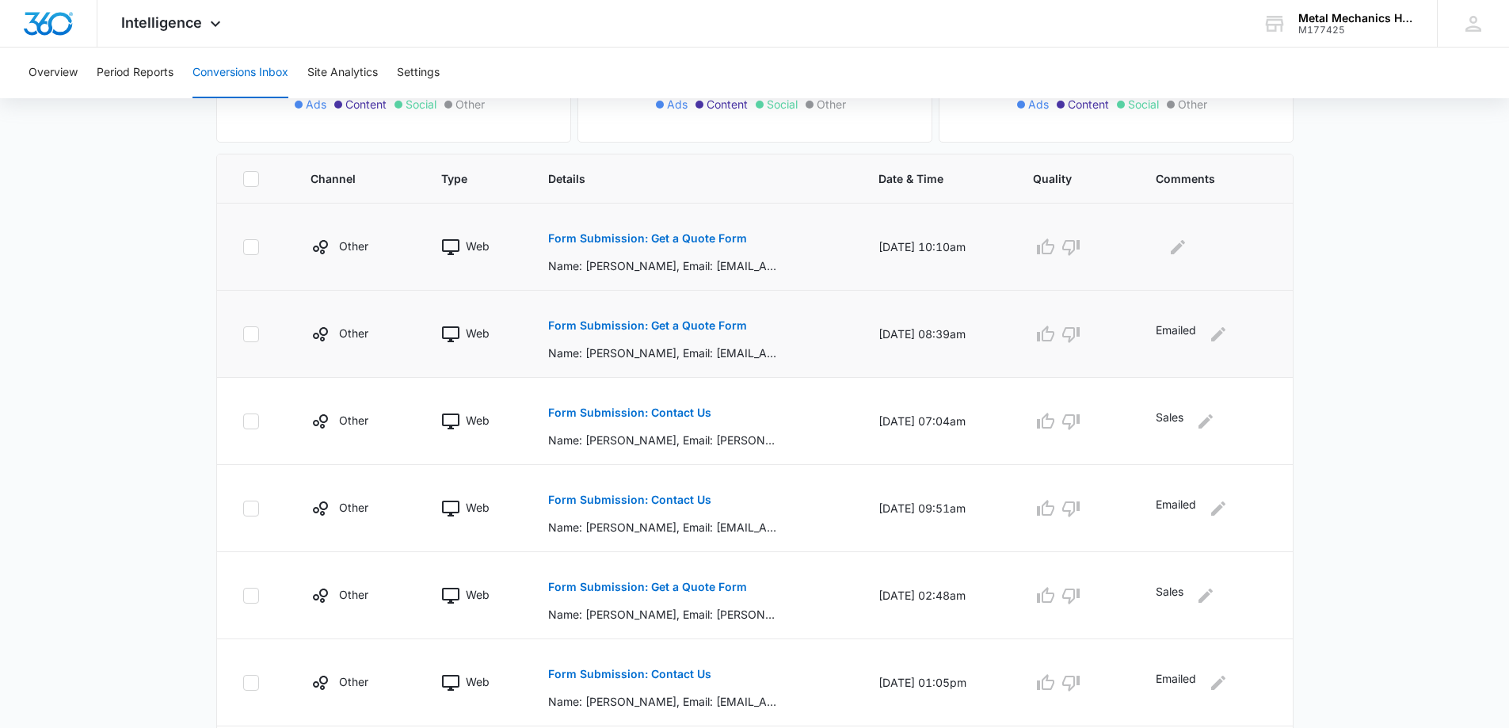
click at [637, 236] on p "Form Submission: Get a Quote Form" at bounding box center [647, 238] width 199 height 11
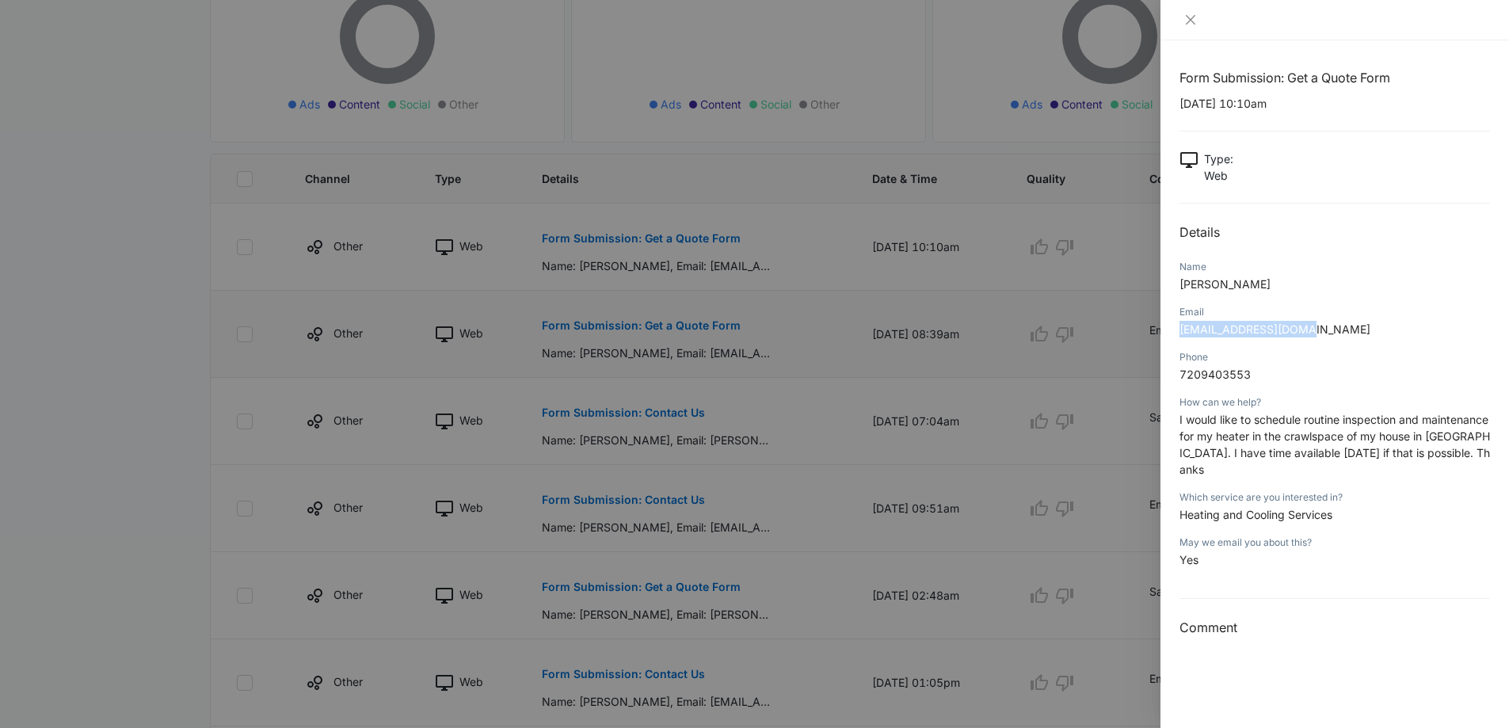
drag, startPoint x: 1179, startPoint y: 330, endPoint x: 1297, endPoint y: 326, distance: 118.1
click at [1297, 326] on div "Form Submission: Get a Quote Form 10/06/2025 at 10:10am Type : Web Details Name…" at bounding box center [1335, 384] width 349 height 688
copy span "richtersty@gmail.com"
